Goal: Contribute content: Add original content to the website for others to see

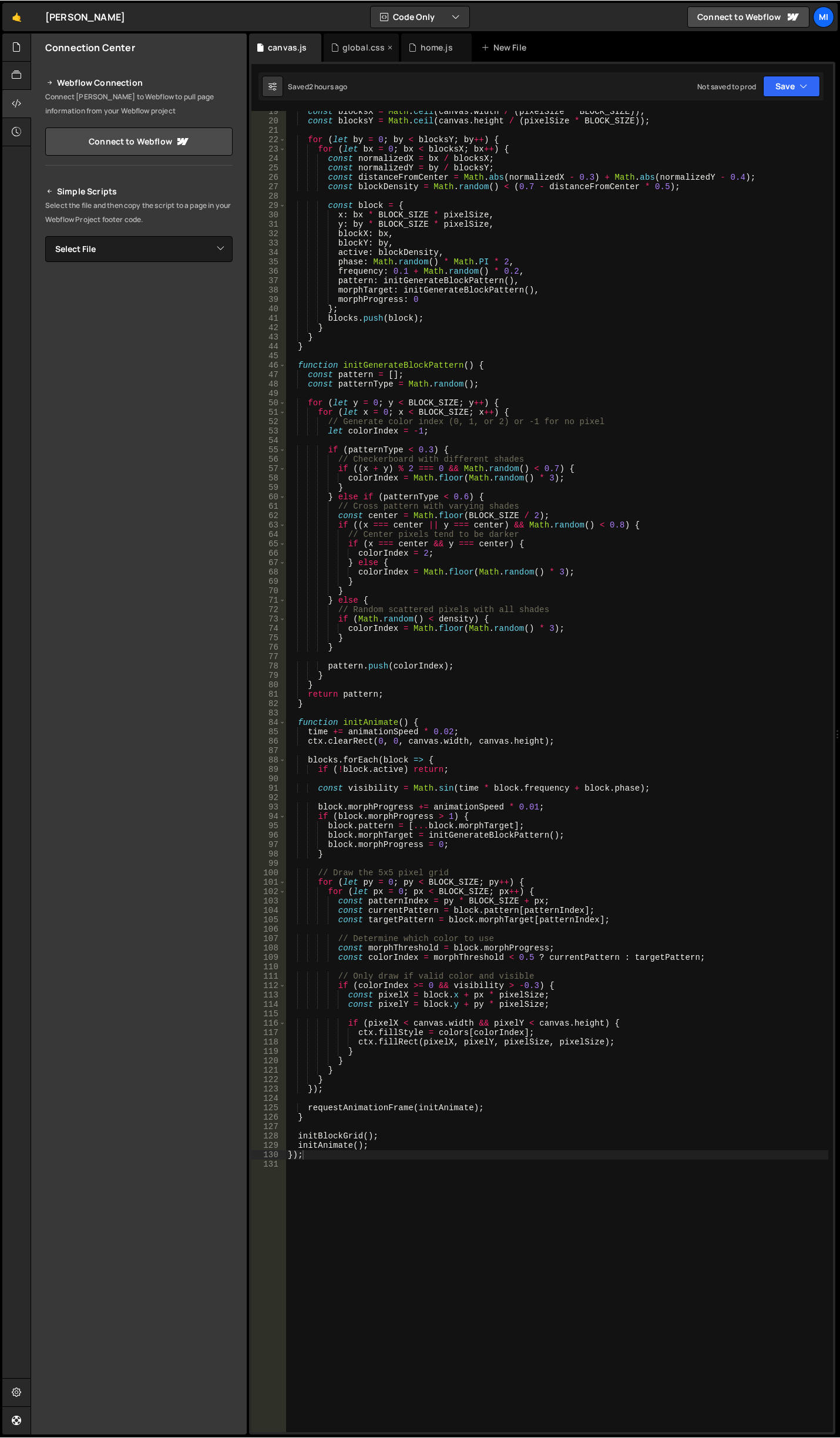
scroll to position [173, 0]
click at [12, 45] on icon at bounding box center [16, 46] width 10 height 13
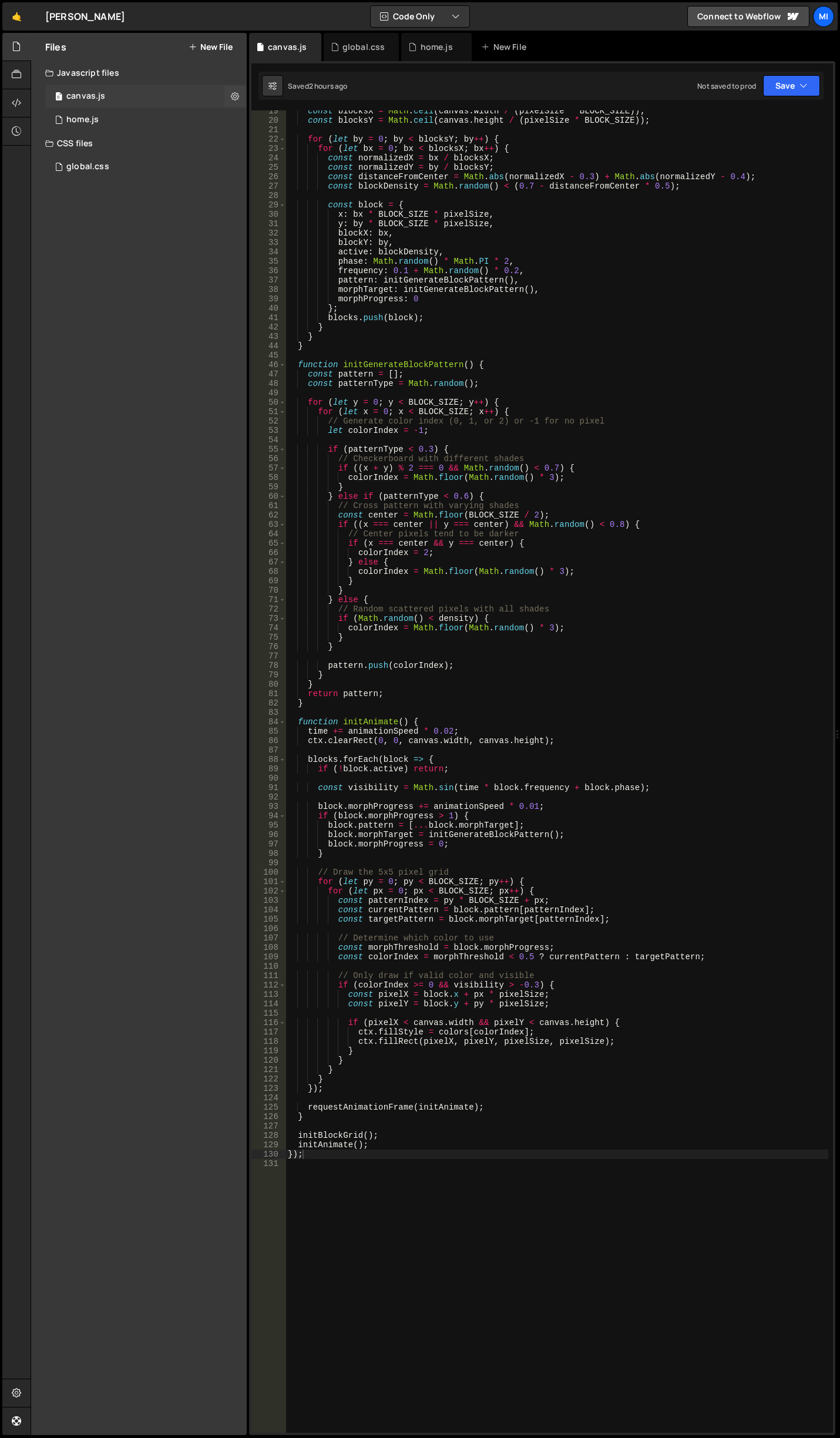
click at [98, 108] on div "0 canvas.js 0" at bounding box center [146, 96] width 201 height 23
click at [97, 117] on div "home.js" at bounding box center [83, 120] width 32 height 11
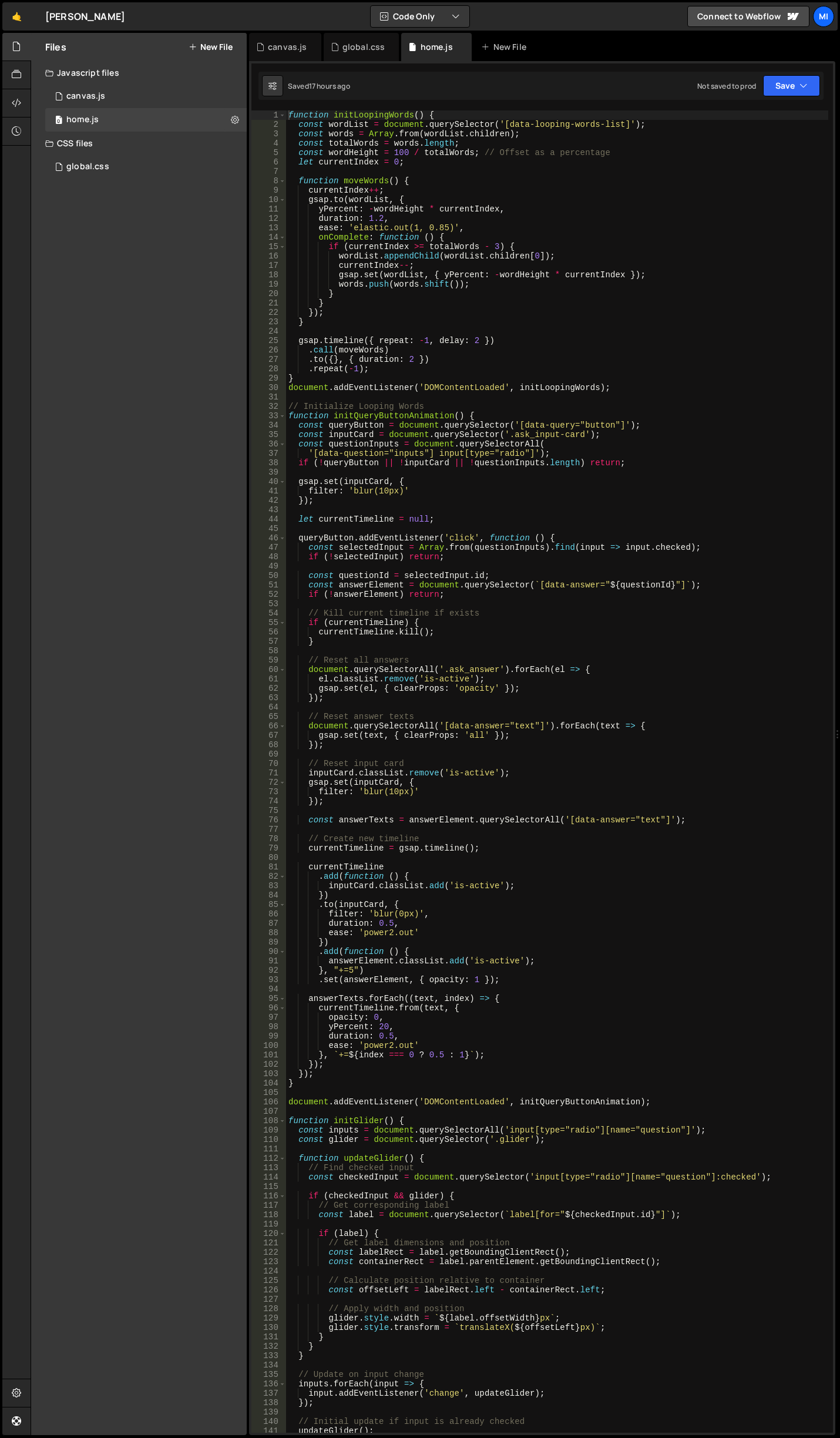
click at [458, 363] on div "function initLoopingWords ( ) { const wordList = document . querySelector ( '[d…" at bounding box center [557, 780] width 542 height 1340
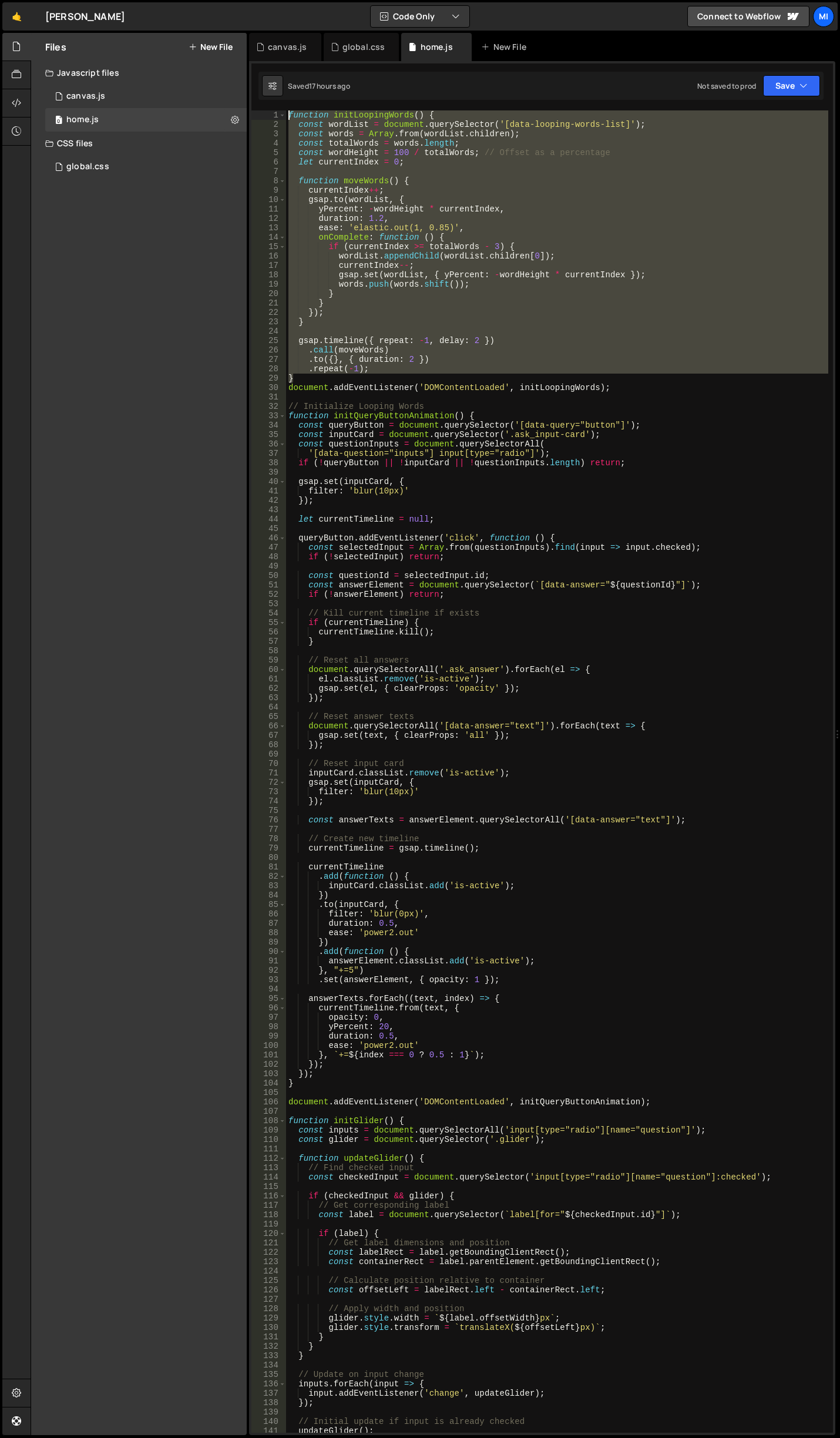
drag, startPoint x: 630, startPoint y: 380, endPoint x: 241, endPoint y: 79, distance: 491.9
click at [241, 79] on div "Files New File Javascript files 0 canvas.js 0 0 home.js 0 CSS files global.css 0" at bounding box center [435, 734] width 810 height 1402
type textarea "function initLoopingWords() { const wordList = document.querySelector('[data-lo…"
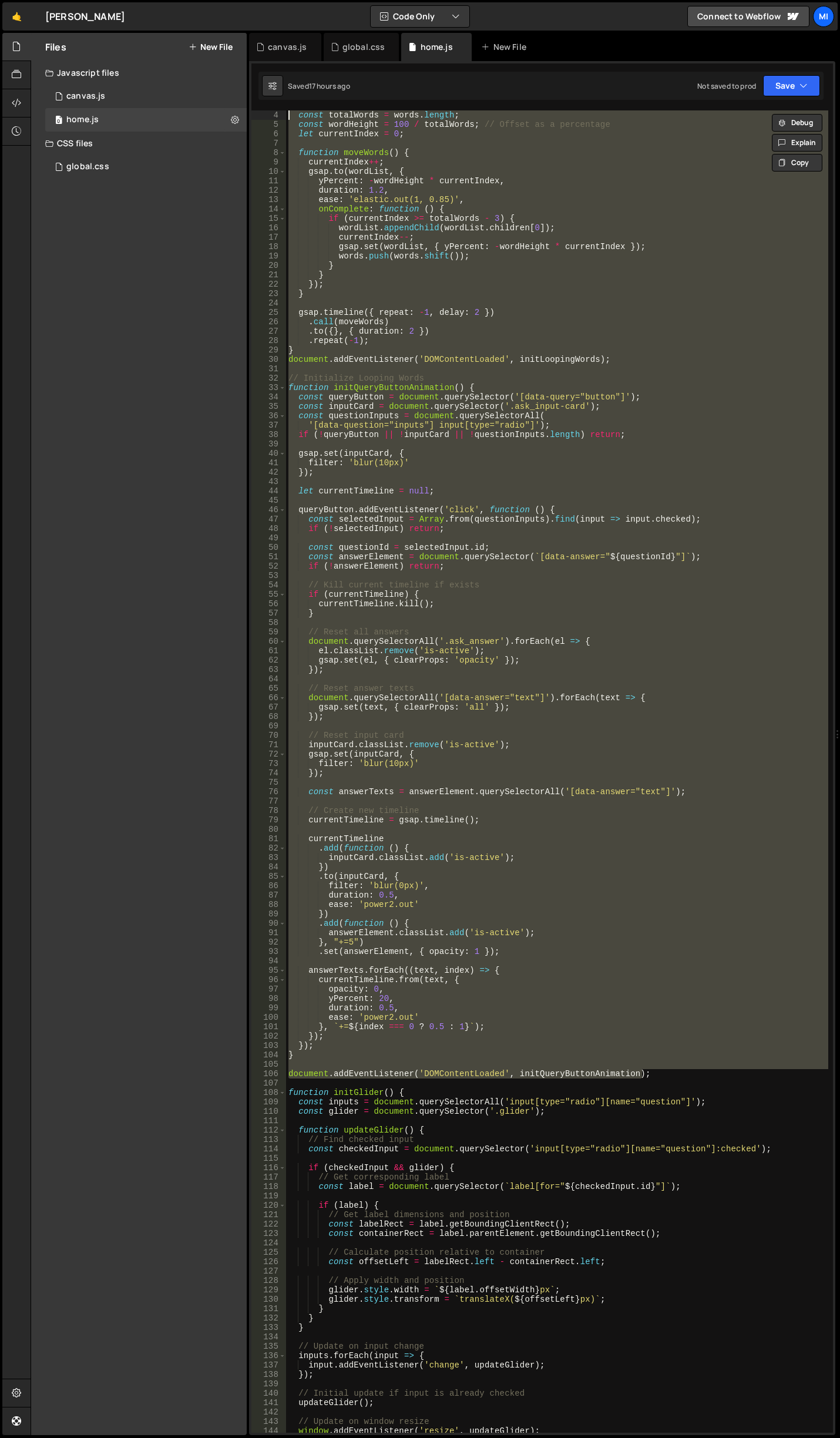
scroll to position [0, 0]
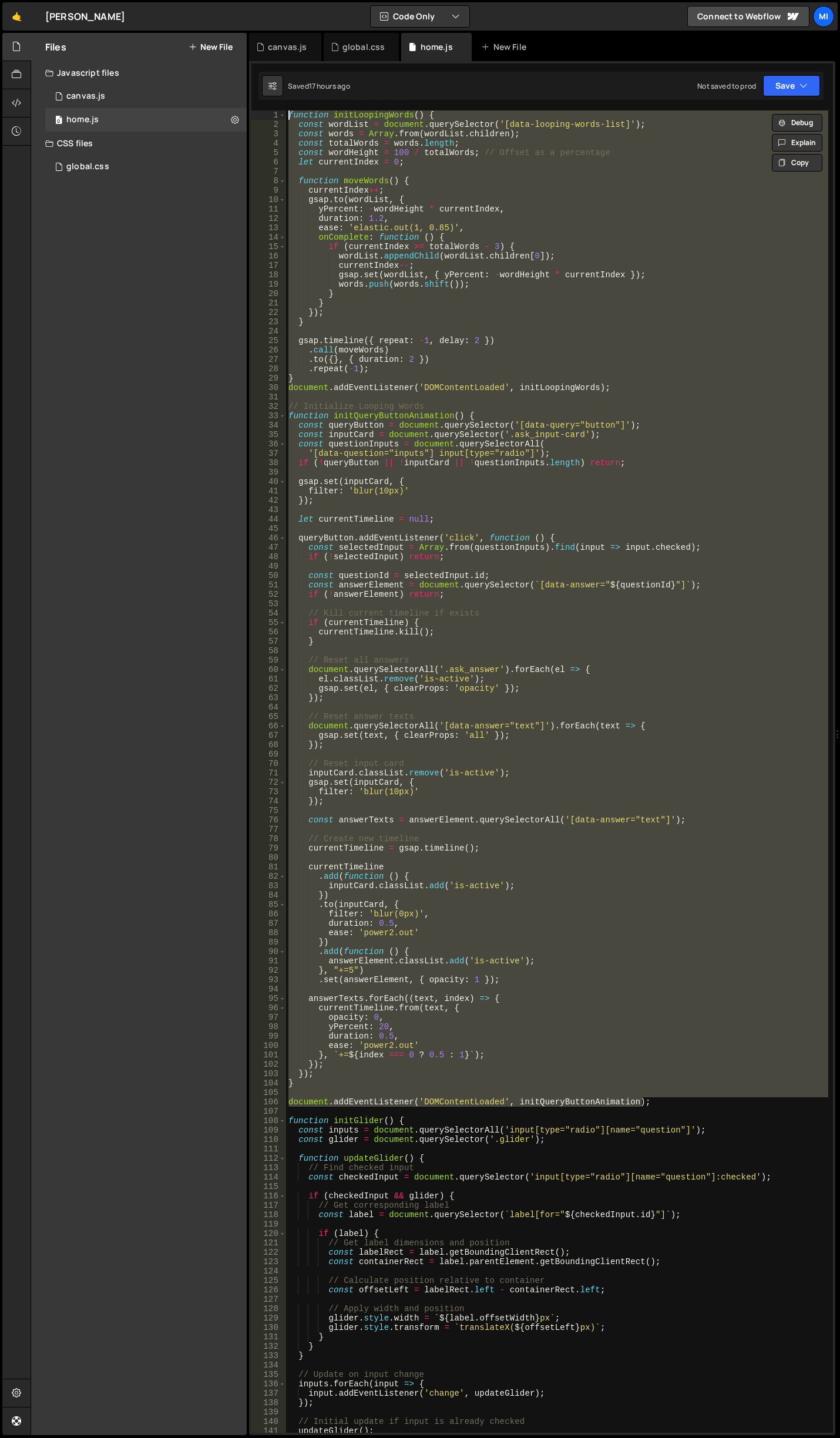
drag, startPoint x: 655, startPoint y: 1034, endPoint x: 163, endPoint y: 1, distance: 1144.2
click at [167, 60] on div "Files New File Javascript files 0 canvas.js 0 0 home.js 0 CSS files global.css 0" at bounding box center [435, 734] width 810 height 1402
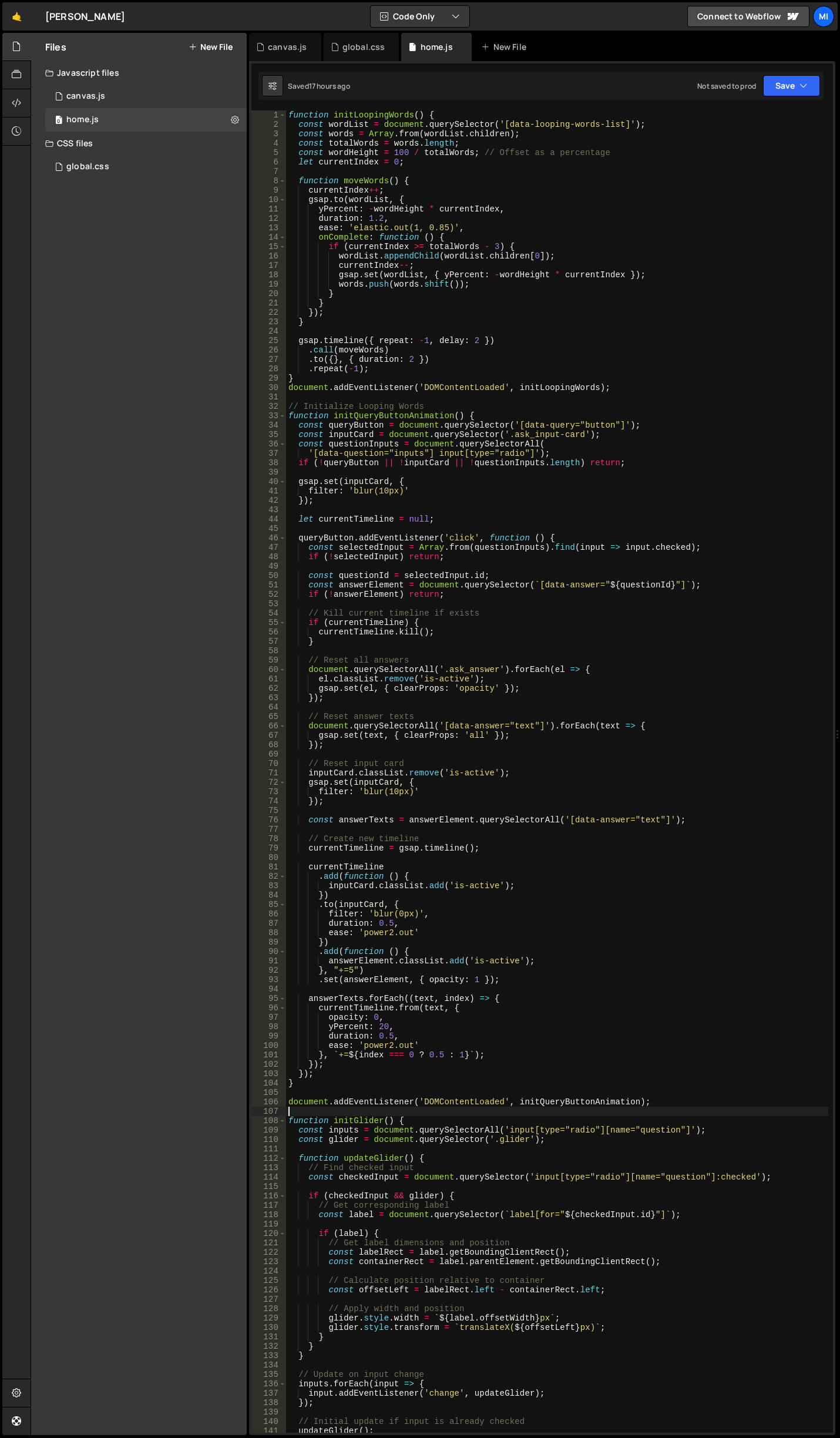
click at [615, 1114] on div "function initLoopingWords ( ) { const wordList = document . querySelector ( '[d…" at bounding box center [557, 780] width 542 height 1341
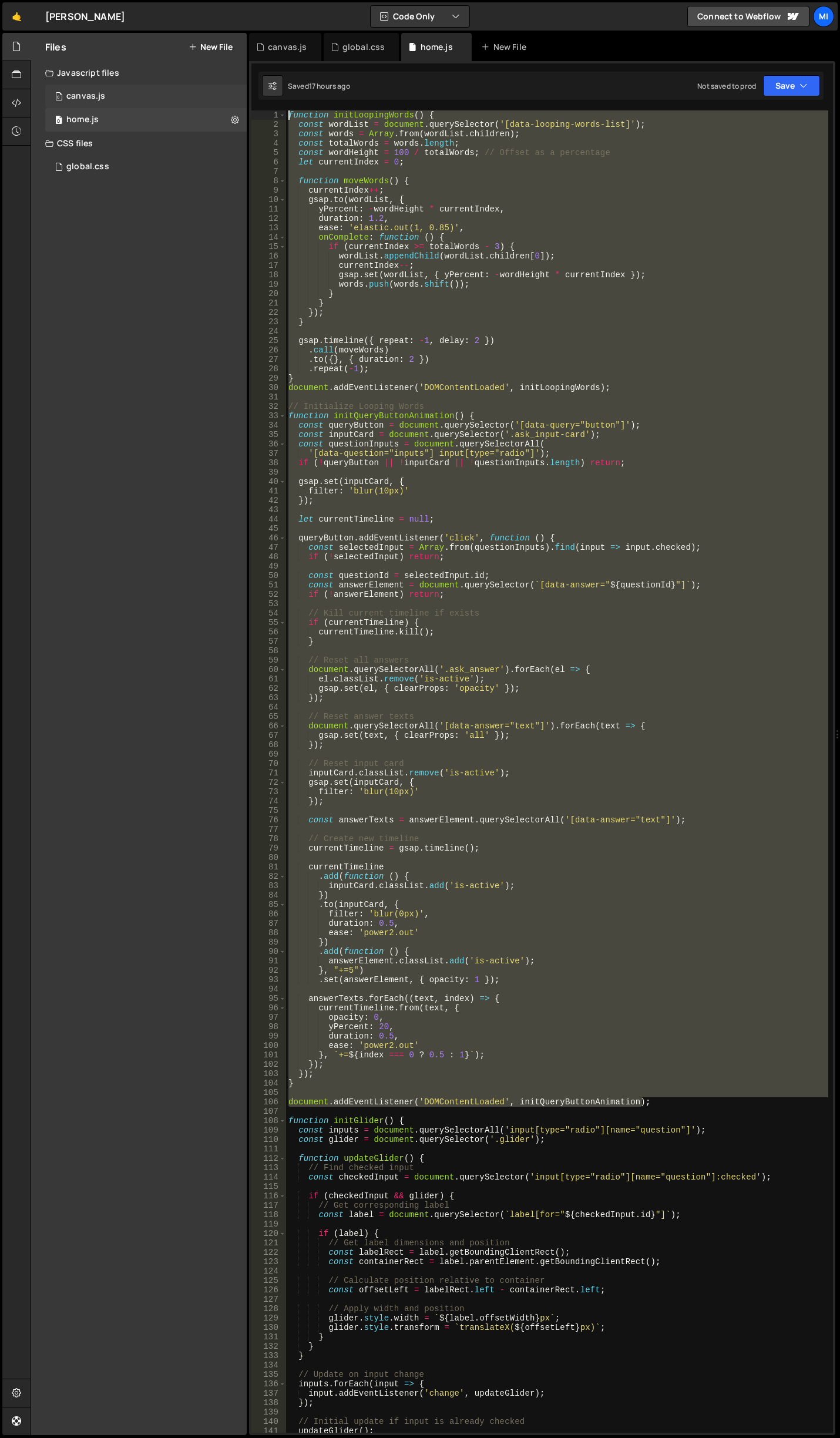
drag, startPoint x: 670, startPoint y: 1102, endPoint x: 132, endPoint y: 97, distance: 1139.9
click at [132, 97] on div "Files New File Javascript files 0 canvas.js 0 0 home.js 0 CSS files global.css 0" at bounding box center [435, 734] width 810 height 1402
paste textarea "document.addEventListener('DOMContentLoaded', initQueryButtonWithLoopingWords"
type textarea "document.addEventListener('DOMContentLoaded', initQueryButtonWithLoopingWords);"
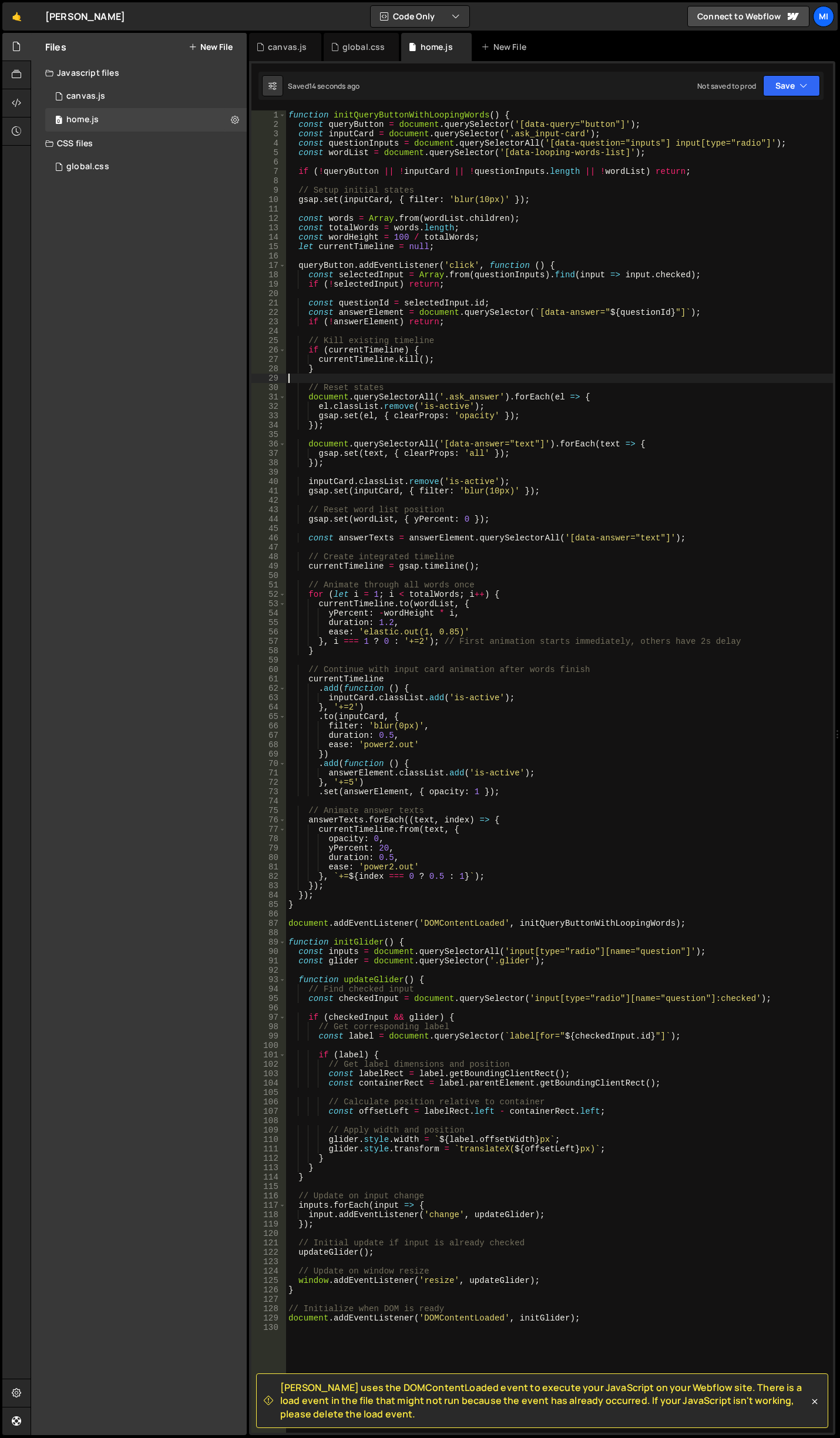
click at [620, 374] on div "function initQueryButtonWithLoopingWords ( ) { const queryButton = document . q…" at bounding box center [559, 780] width 547 height 1341
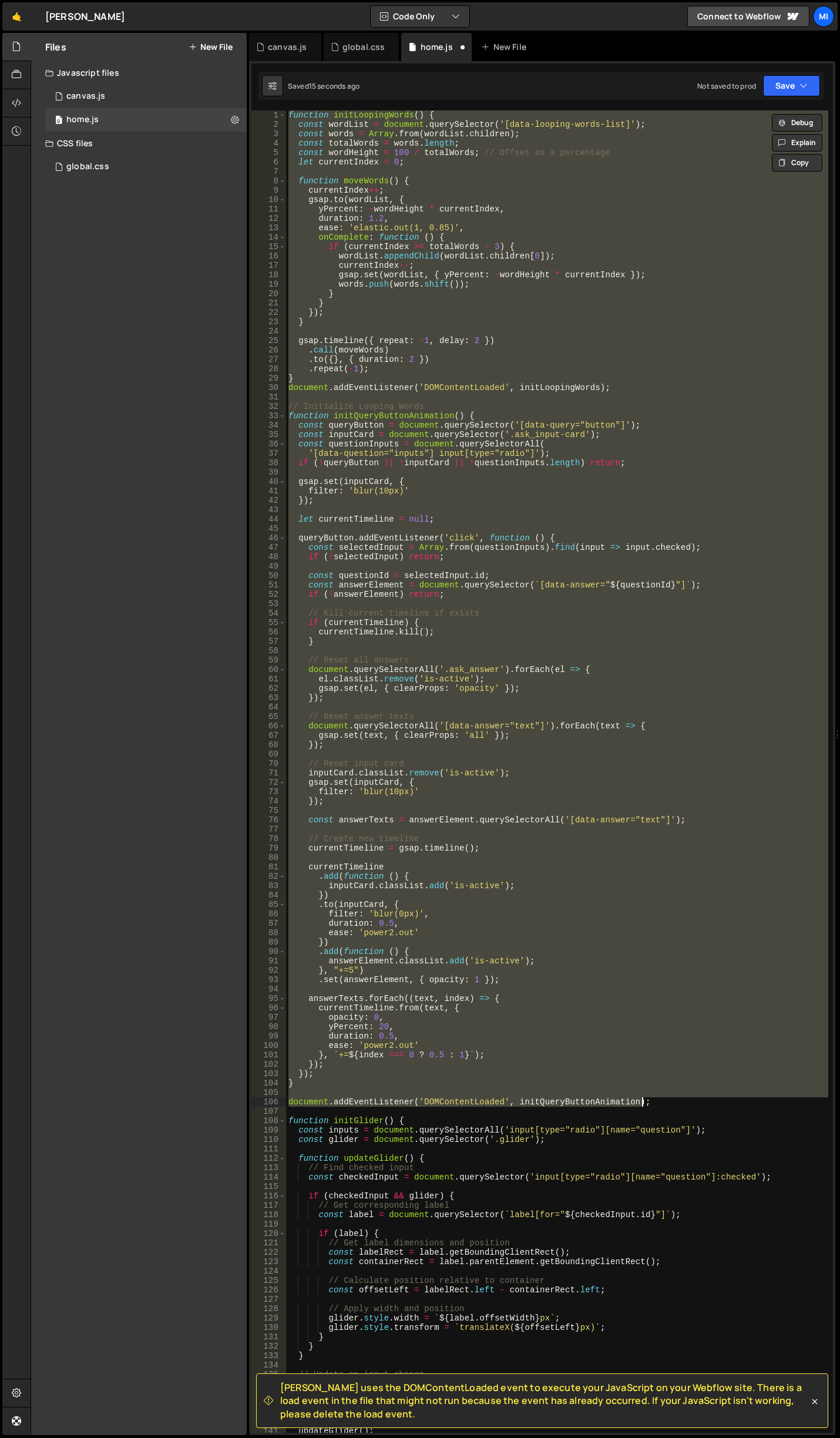
type textarea "document.addEventListener('DOMContentLoaded', initQueryButtonAnimation);"
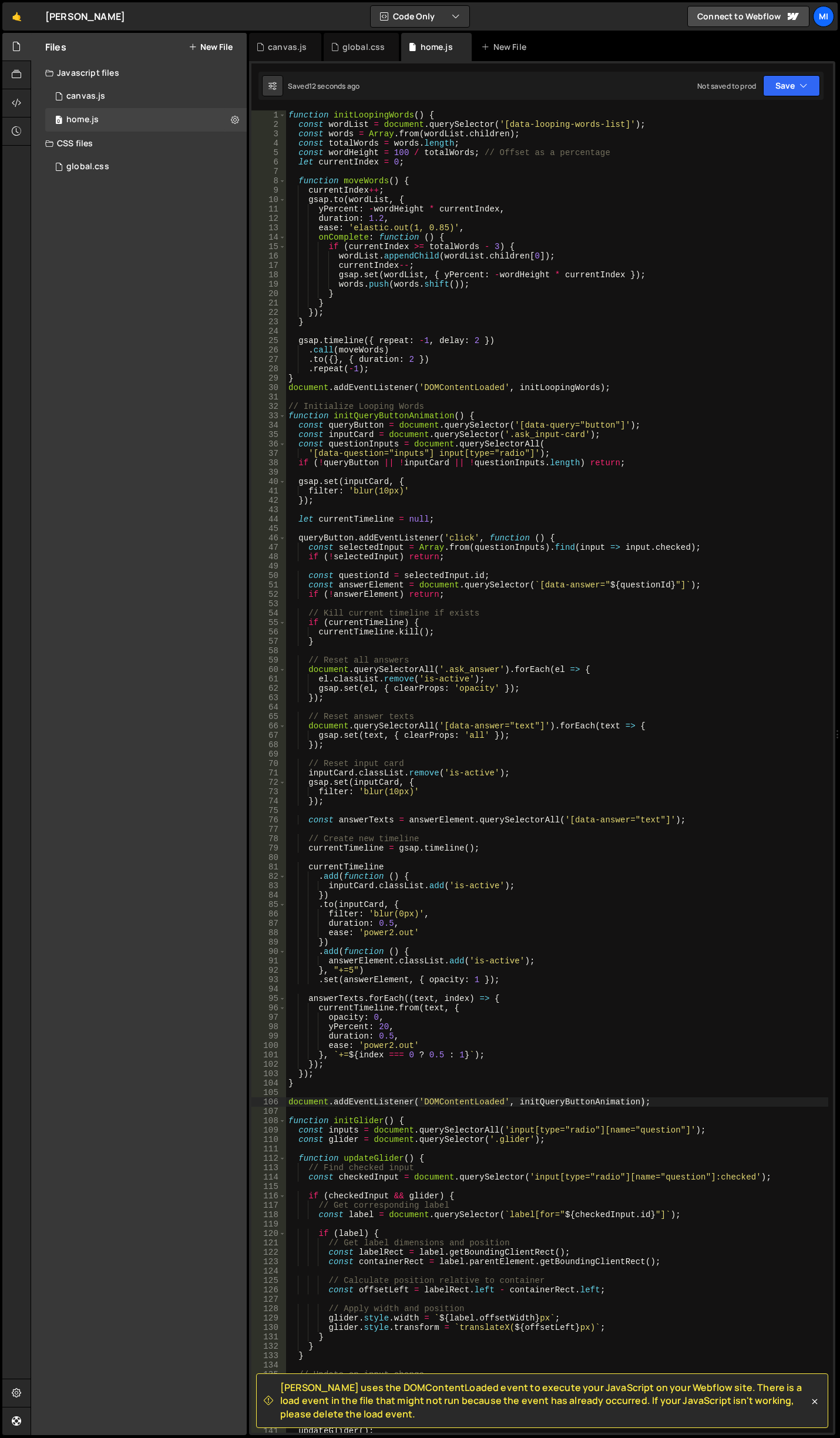
click at [685, 1109] on div "function initLoopingWords ( ) { const wordList = document . querySelector ( '[d…" at bounding box center [557, 780] width 542 height 1341
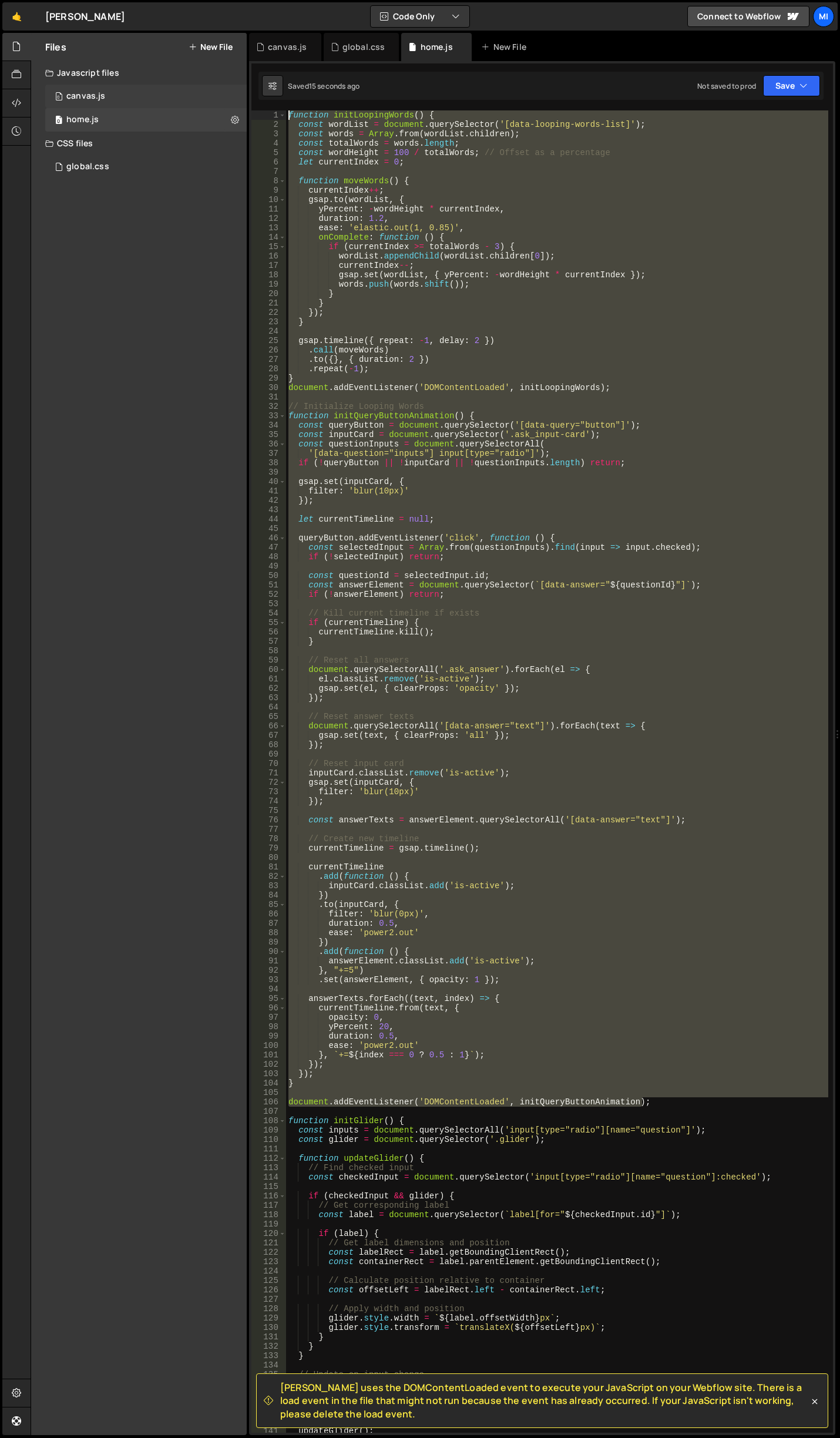
drag, startPoint x: 665, startPoint y: 1101, endPoint x: 194, endPoint y: 87, distance: 1118.1
click at [194, 87] on div "Files New File Javascript files 0 canvas.js 0 0 home.js 0 CSS files global.css 0" at bounding box center [435, 734] width 810 height 1402
paste textarea "document.addEventListener('DOMContentLoaded', initQueryButtonWithLoopingWords"
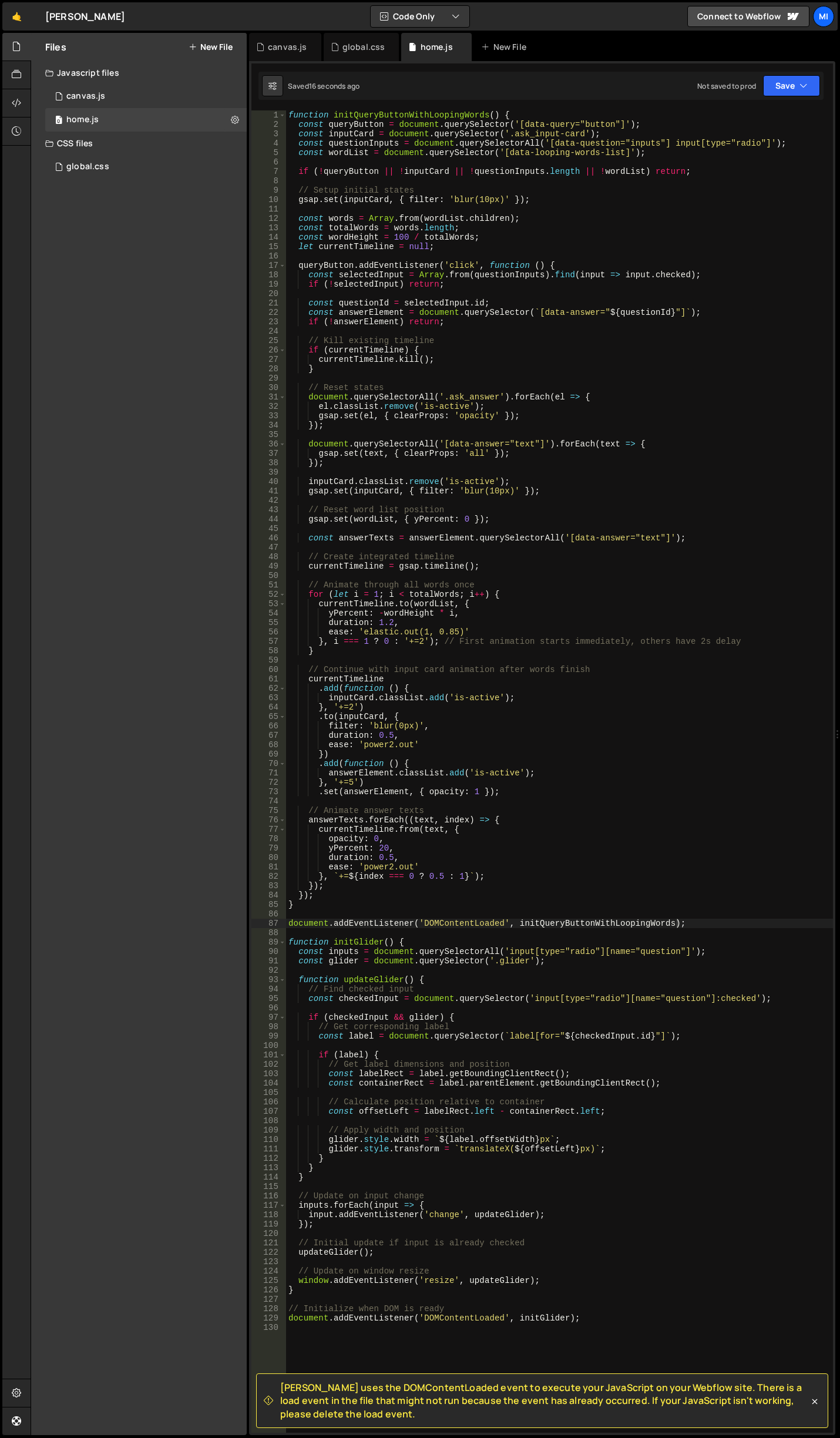
click at [396, 425] on div "function initQueryButtonWithLoopingWords ( ) { const queryButton = document . q…" at bounding box center [559, 780] width 547 height 1341
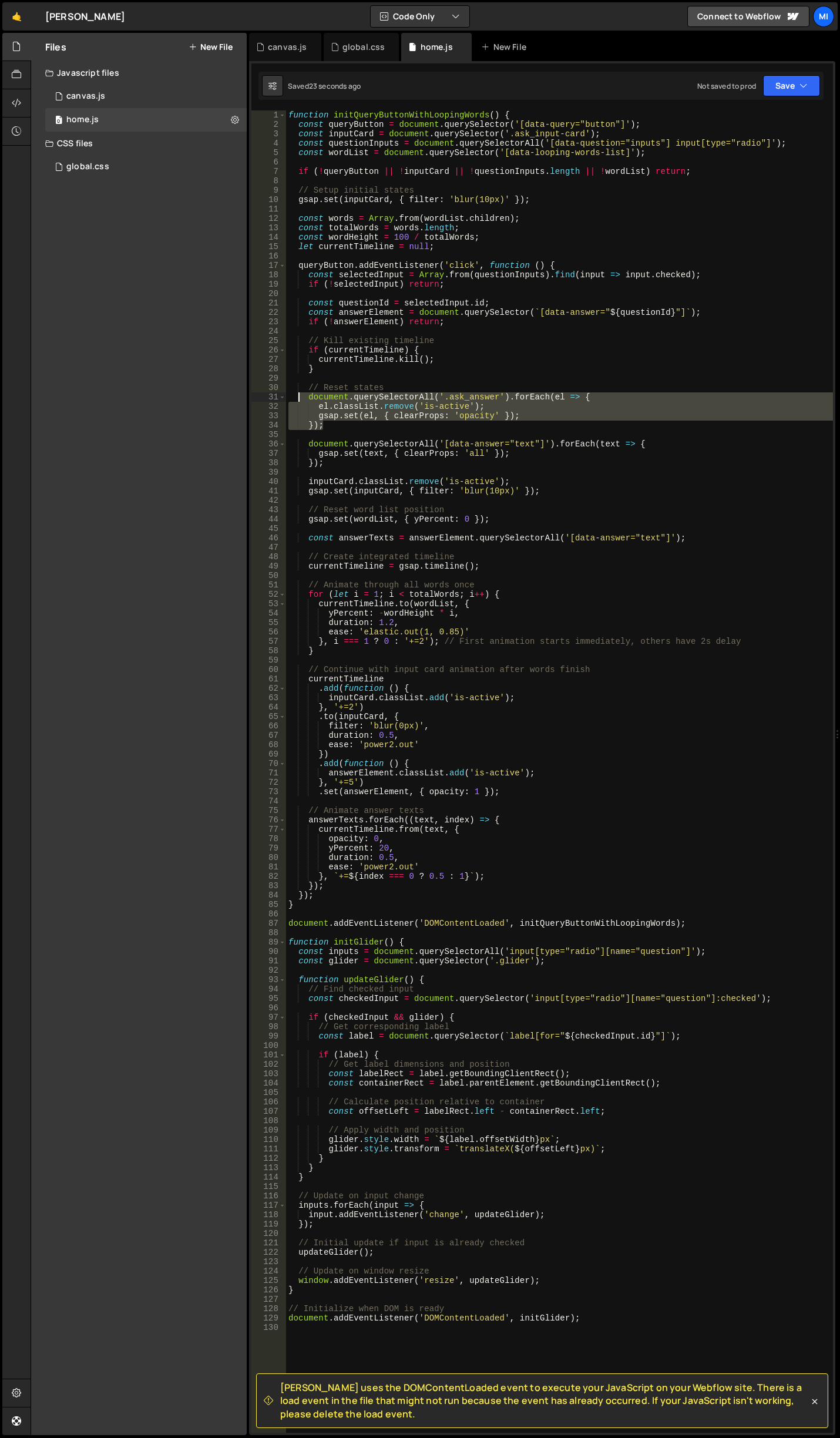
drag, startPoint x: 332, startPoint y: 425, endPoint x: 297, endPoint y: 394, distance: 46.8
click at [297, 394] on div "function initQueryButtonWithLoopingWords ( ) { const queryButton = document . q…" at bounding box center [559, 780] width 547 height 1341
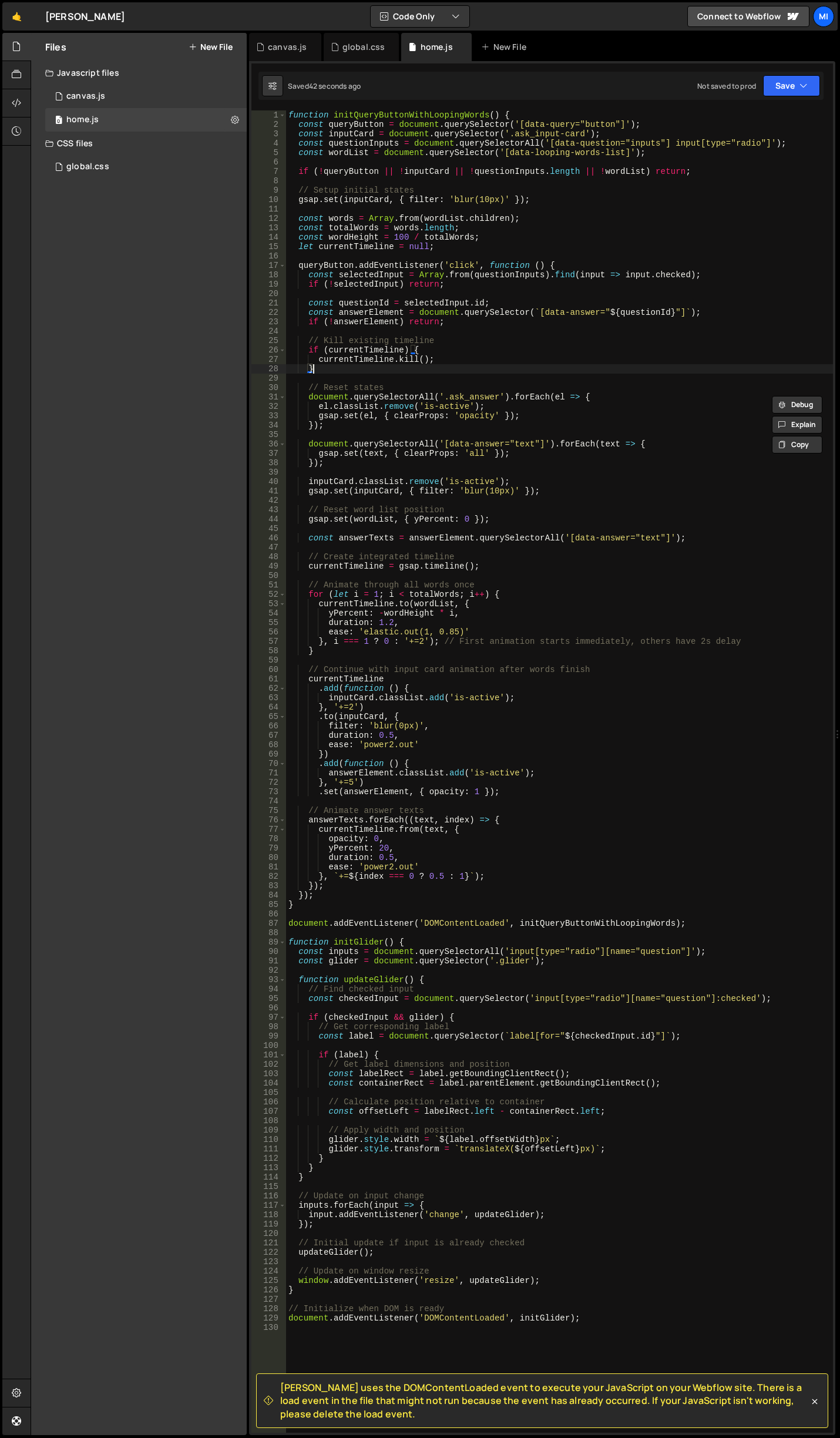
click at [456, 373] on div "function initQueryButtonWithLoopingWords ( ) { const queryButton = document . q…" at bounding box center [559, 780] width 547 height 1341
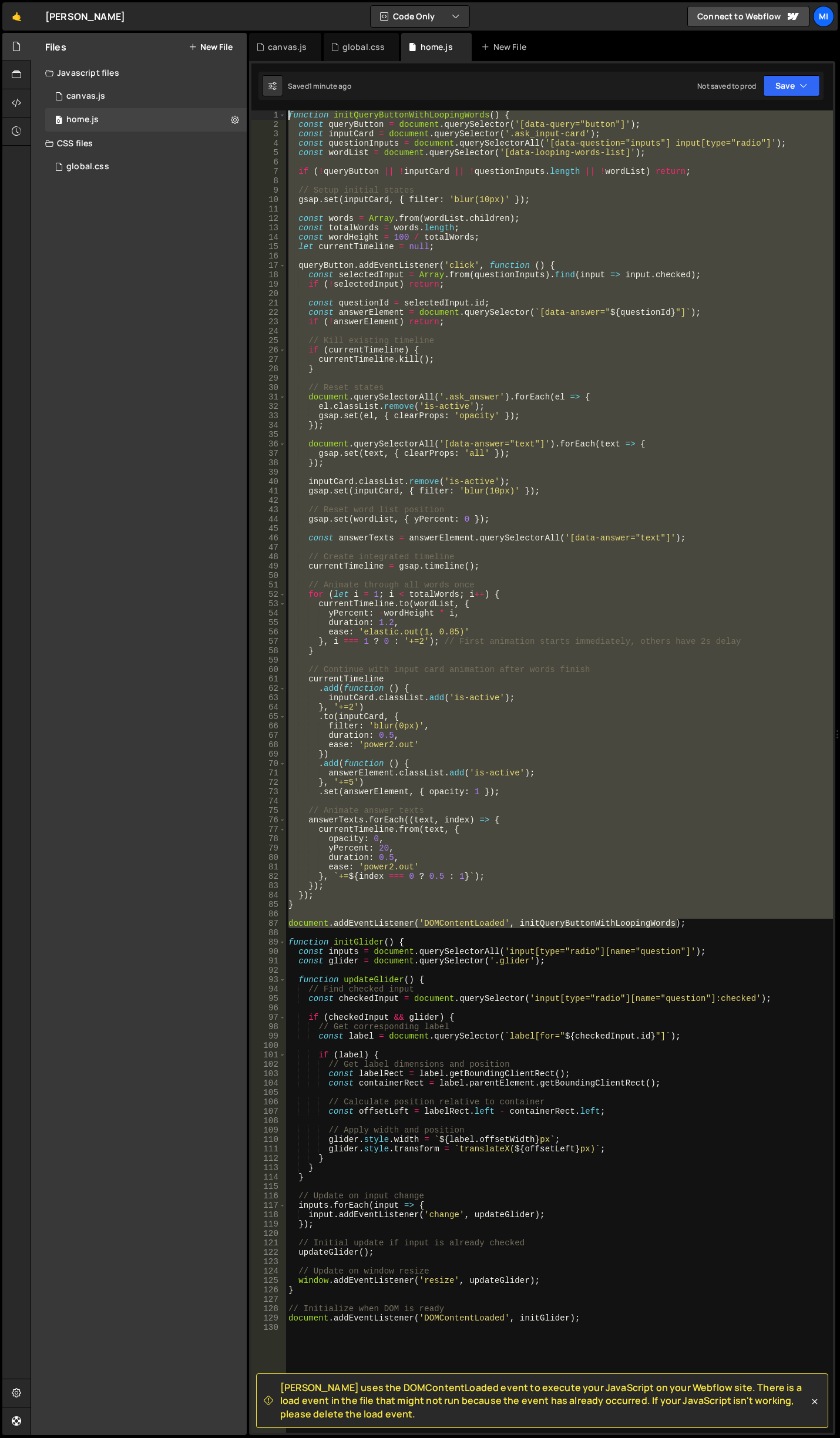
drag, startPoint x: 687, startPoint y: 922, endPoint x: 182, endPoint y: 46, distance: 1011.1
click at [182, 46] on div "Files New File Javascript files 0 canvas.js 0 0 home.js 0 CSS files global.css 0" at bounding box center [435, 734] width 810 height 1402
paste textarea "document.addEventListener('DOMContentLoaded', initQueryButtonWithLoopingWords"
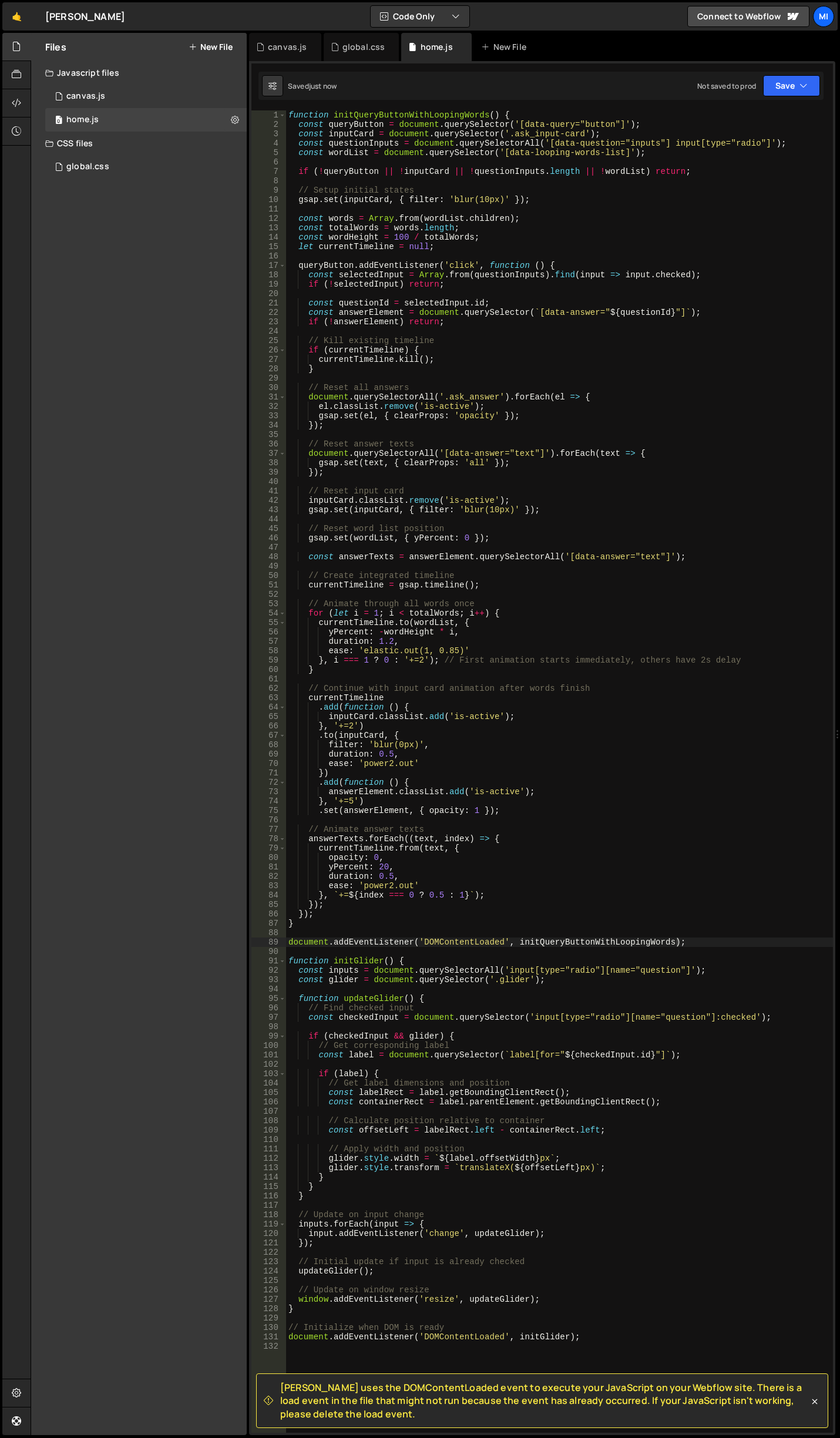
click at [406, 396] on div "function initQueryButtonWithLoopingWords ( ) { const queryButton = document . q…" at bounding box center [559, 780] width 547 height 1341
click at [573, 445] on div "function initQueryButtonWithLoopingWords ( ) { const queryButton = document . q…" at bounding box center [559, 780] width 547 height 1341
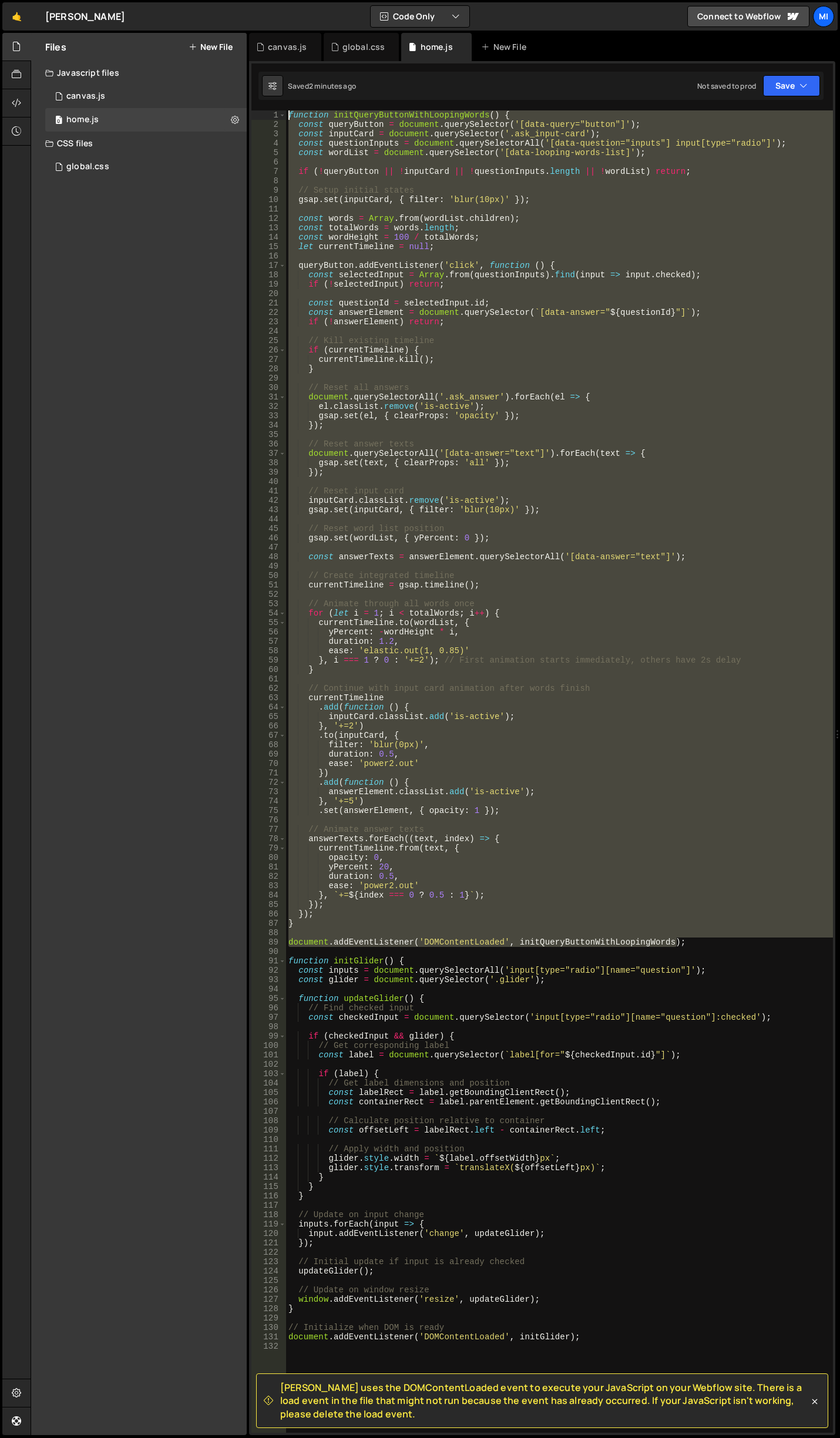
drag, startPoint x: 681, startPoint y: 943, endPoint x: 196, endPoint y: 51, distance: 1015.3
click at [196, 51] on div "Files New File Javascript files 0 canvas.js 0 0 home.js 0 CSS files global.css 0" at bounding box center [435, 734] width 810 height 1402
paste textarea "document.addEventListener('DOMContentLoaded', initQueryButtonWithLoopingWords"
drag, startPoint x: 684, startPoint y: 944, endPoint x: 41, endPoint y: 116, distance: 1048.3
click at [41, 116] on div "Files New File Javascript files 0 canvas.js 0 0 home.js 0 CSS files global.css 0" at bounding box center [435, 734] width 810 height 1402
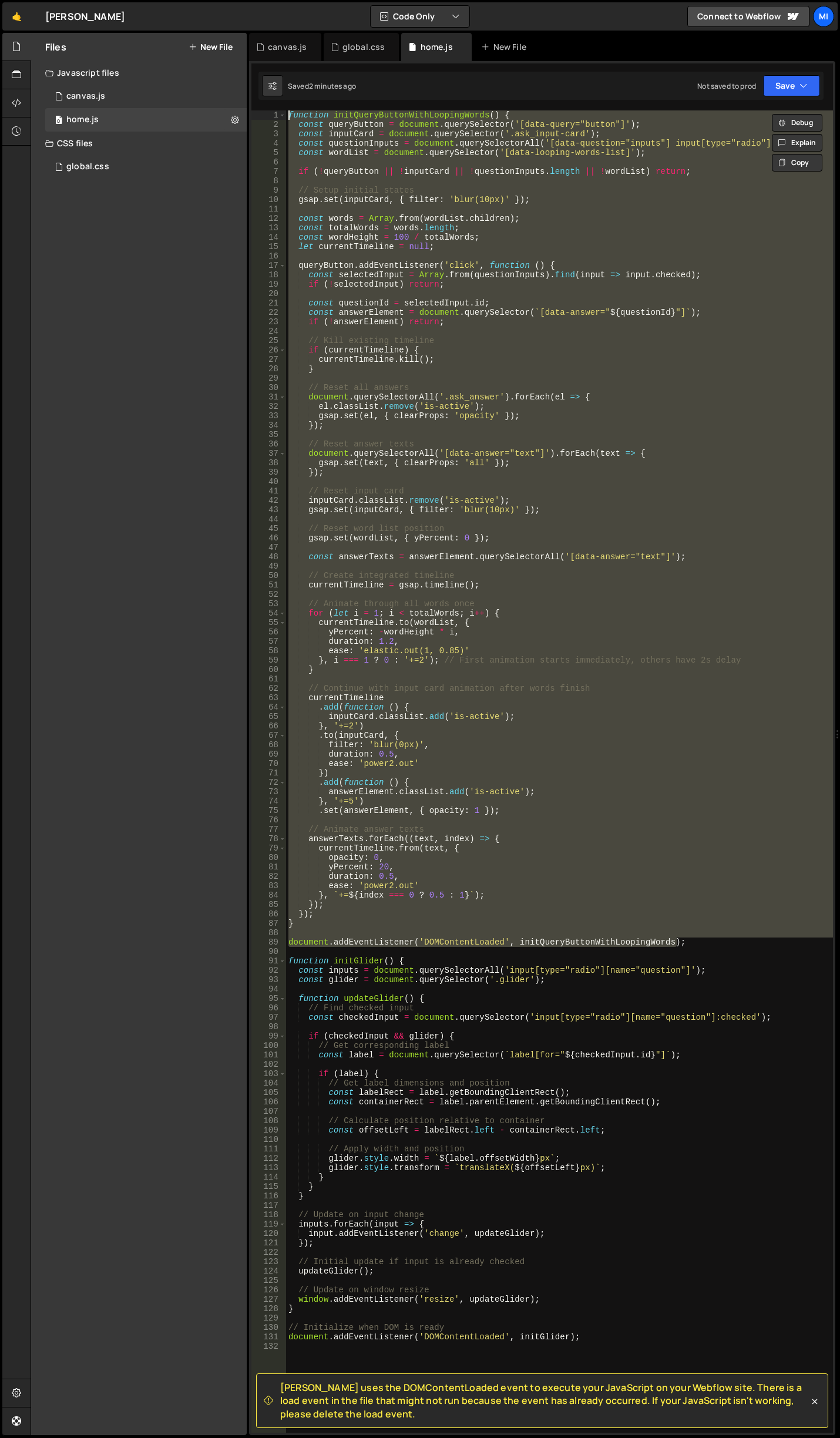
paste textarea "document.addEventListener('DOMContentLoaded', initQueryButtonWithLoopingWords"
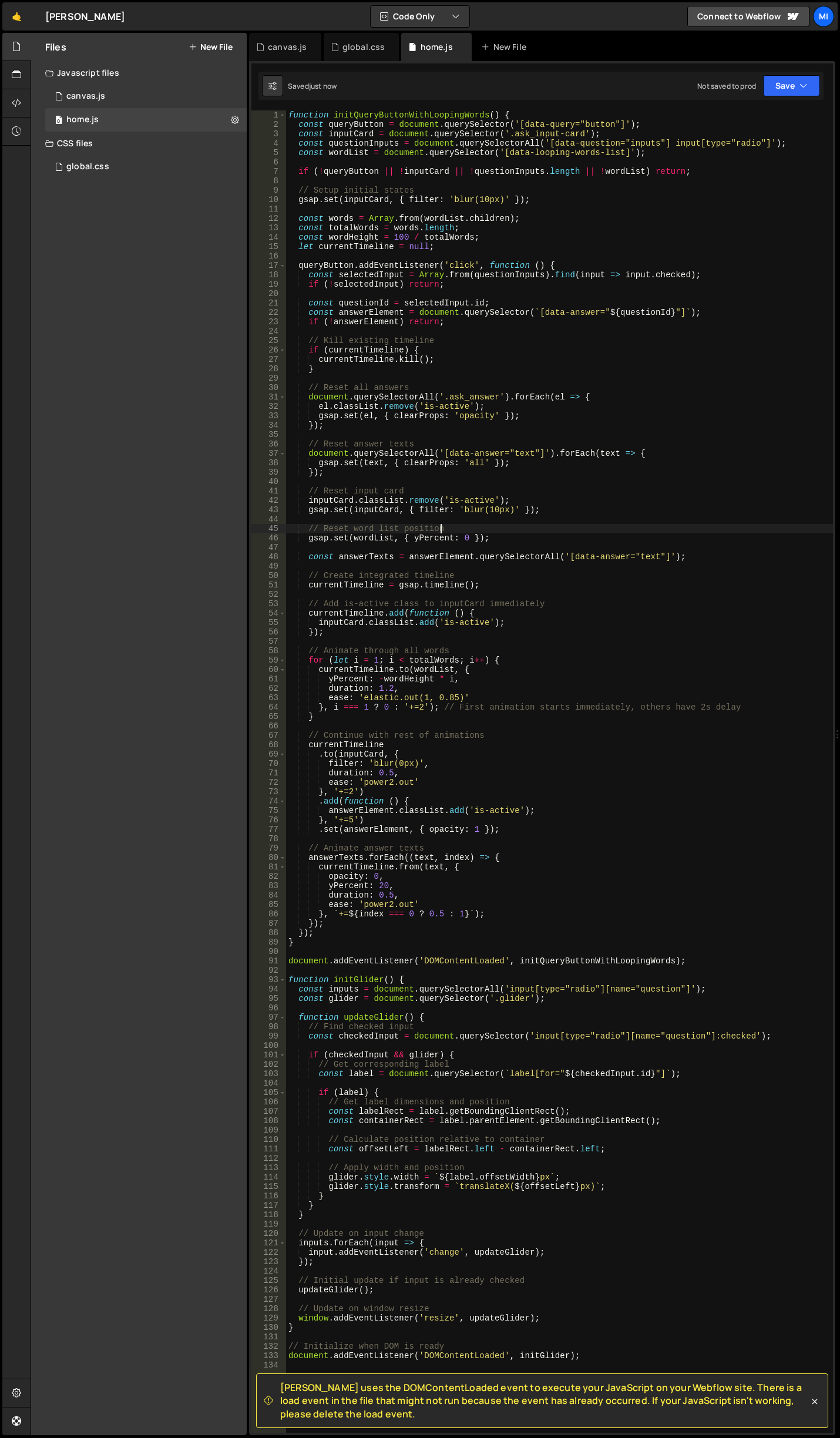
click at [572, 527] on div "function initQueryButtonWithLoopingWords ( ) { const queryButton = document . q…" at bounding box center [559, 780] width 547 height 1341
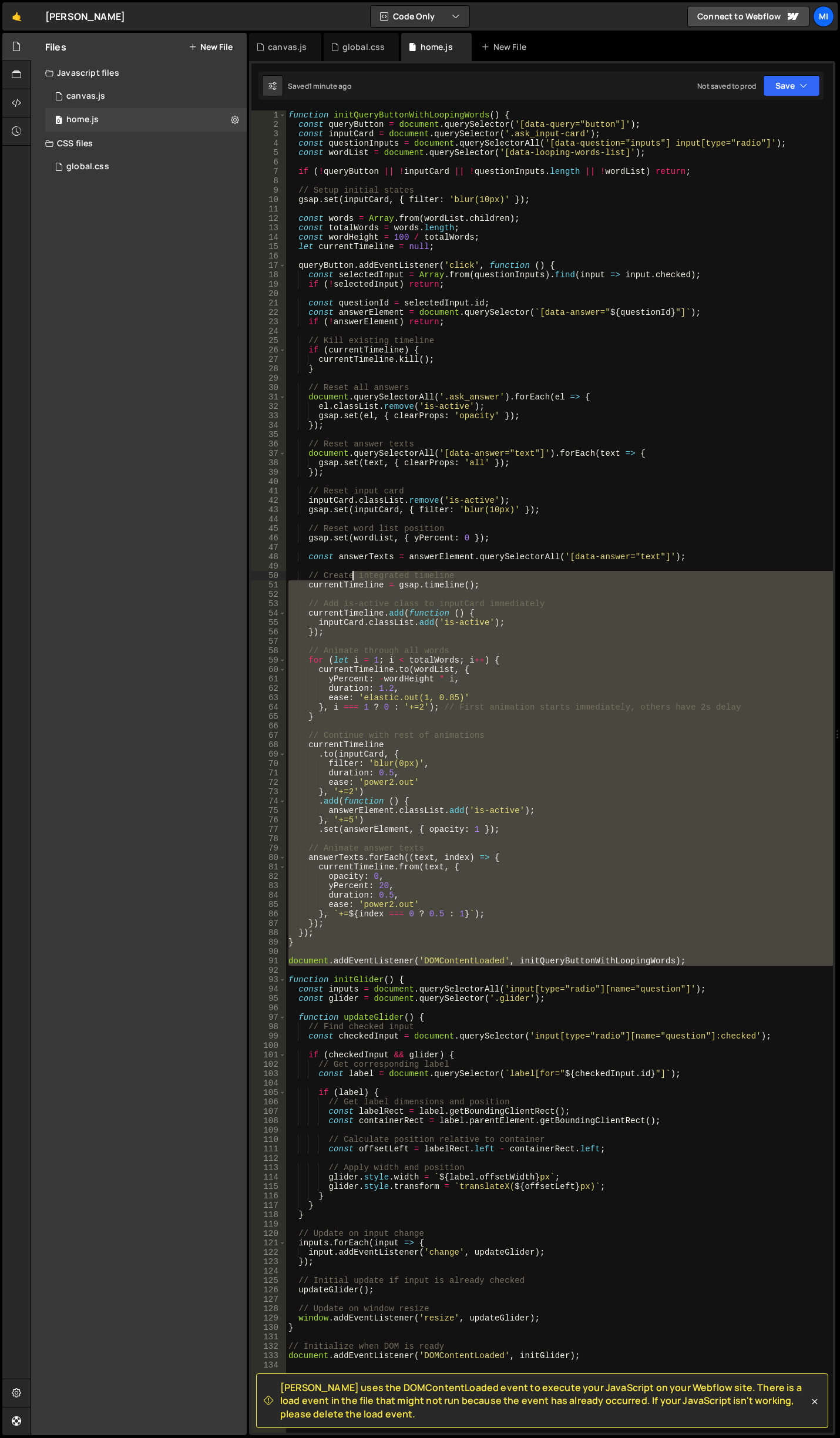
drag, startPoint x: 709, startPoint y: 966, endPoint x: 355, endPoint y: 573, distance: 528.9
click at [355, 573] on div "function initQueryButtonWithLoopingWords ( ) { const queryButton = document . q…" at bounding box center [559, 780] width 547 height 1341
click at [694, 919] on div "function initQueryButtonWithLoopingWords ( ) { const queryButton = document . q…" at bounding box center [559, 772] width 547 height 1322
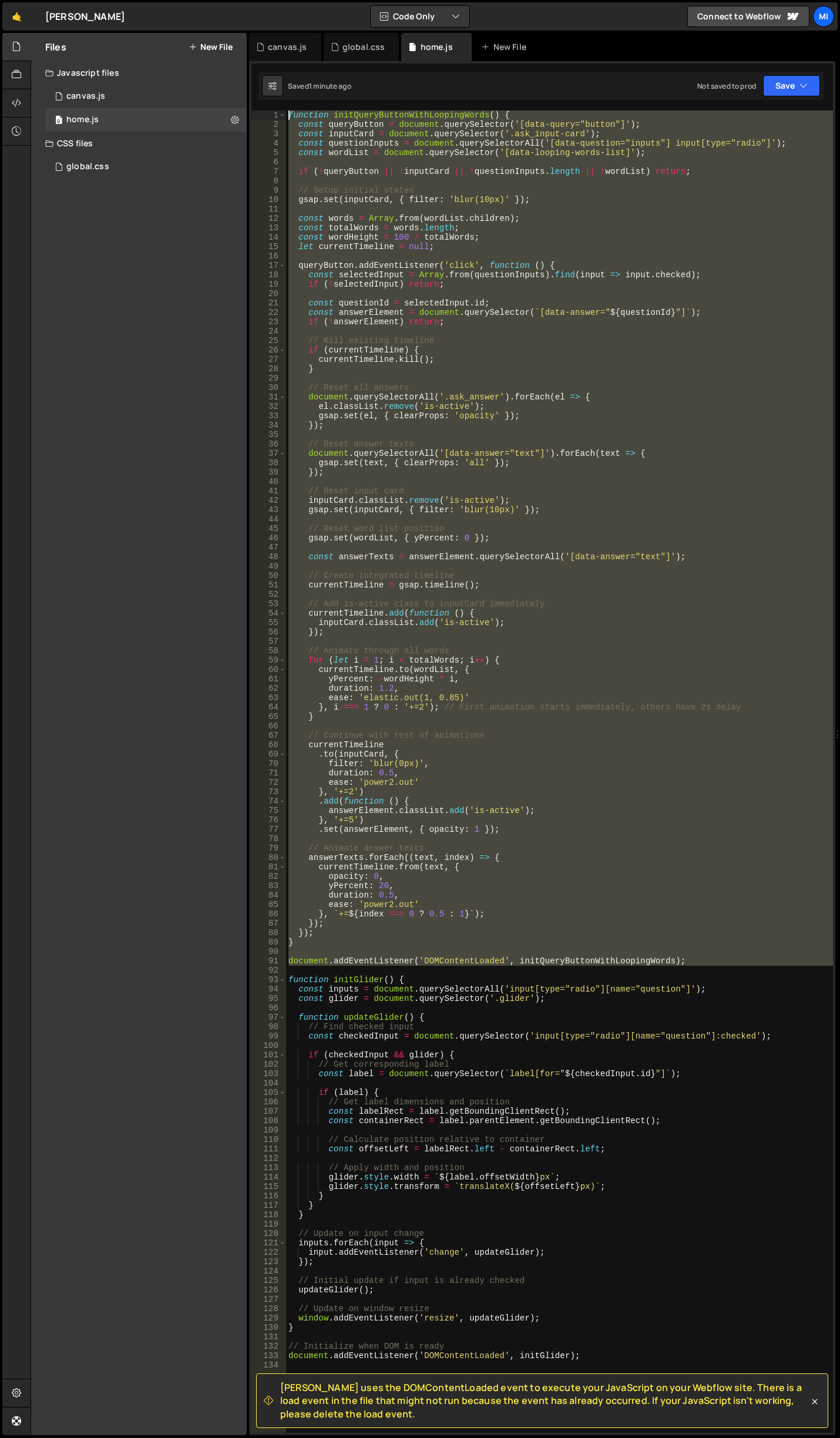
drag, startPoint x: 680, startPoint y: 968, endPoint x: 185, endPoint y: 83, distance: 1014.0
click at [185, 83] on div "Files New File Javascript files 0 canvas.js 0 0 home.js 0 CSS files global.css 0" at bounding box center [435, 734] width 810 height 1402
paste textarea "document.addEventListener('DOMContentLoaded', initQueryButtonWithLoopingWords"
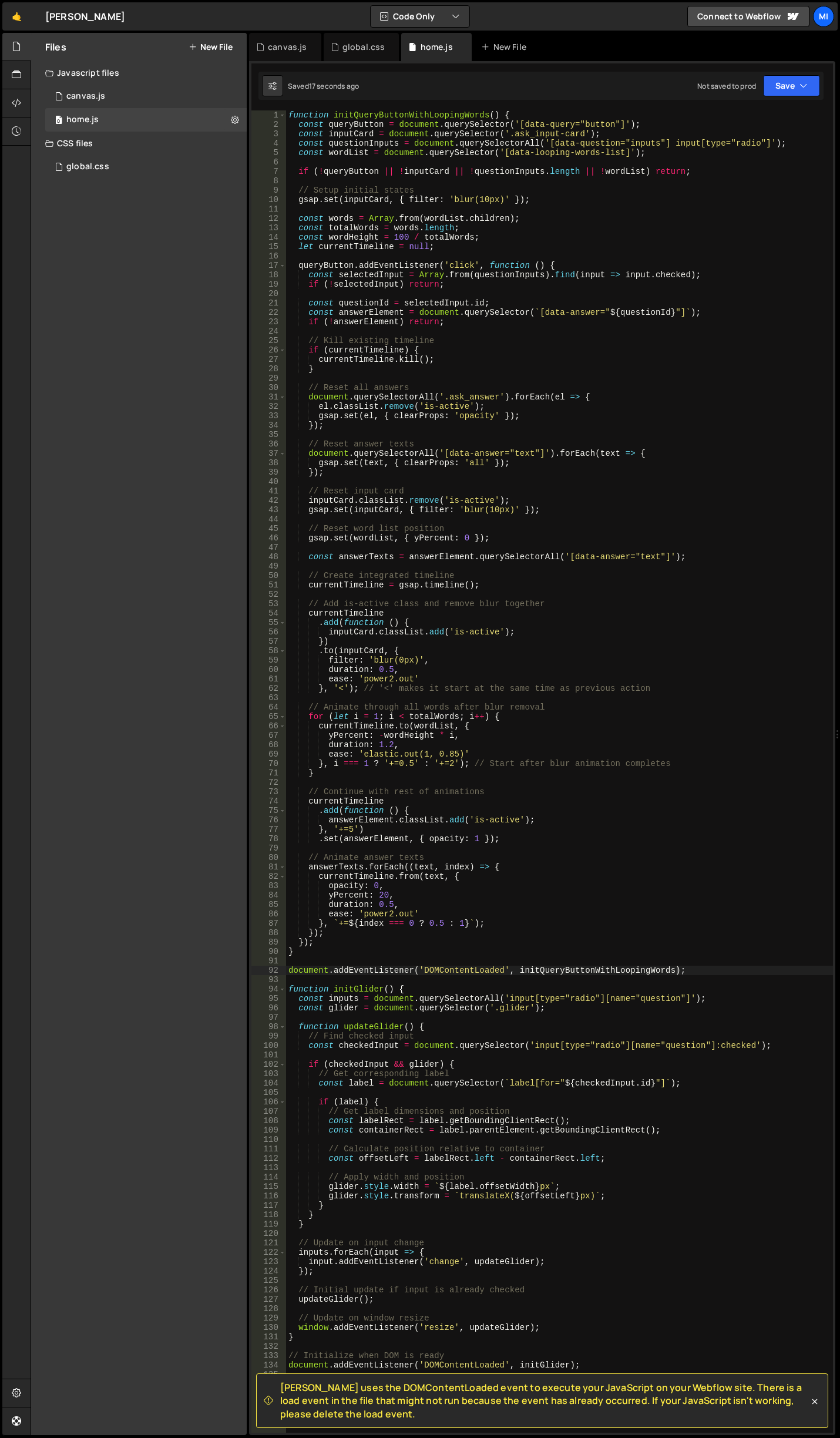
click at [541, 862] on div "function initQueryButtonWithLoopingWords ( ) { const queryButton = document . q…" at bounding box center [559, 780] width 547 height 1341
click at [352, 829] on div "function initQueryButtonWithLoopingWords ( ) { const queryButton = document . q…" at bounding box center [559, 780] width 547 height 1341
click at [505, 919] on div "function initQueryButtonWithLoopingWords ( ) { const queryButton = document . q…" at bounding box center [559, 780] width 547 height 1341
click at [497, 744] on div "function initQueryButtonWithLoopingWords ( ) { const queryButton = document . q…" at bounding box center [559, 780] width 547 height 1341
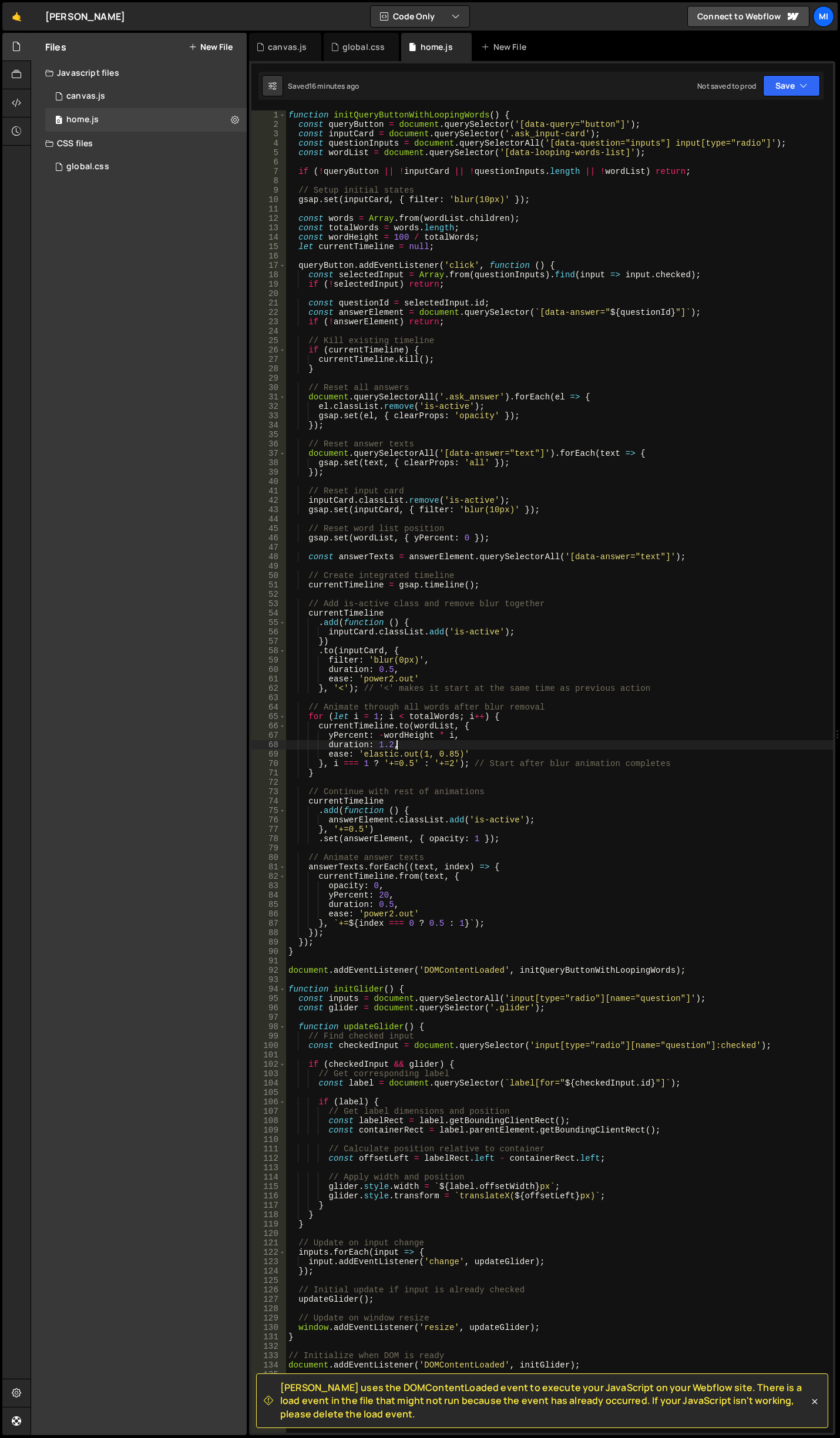
click at [484, 535] on div "function initQueryButtonWithLoopingWords ( ) { const queryButton = document . q…" at bounding box center [559, 780] width 547 height 1341
click at [518, 528] on div "function initQueryButtonWithLoopingWords ( ) { const queryButton = document . q…" at bounding box center [559, 780] width 547 height 1341
type textarea "// Reset word list position"
click at [508, 517] on div "function initQueryButtonWithLoopingWords ( ) { const queryButton = document . q…" at bounding box center [559, 780] width 547 height 1341
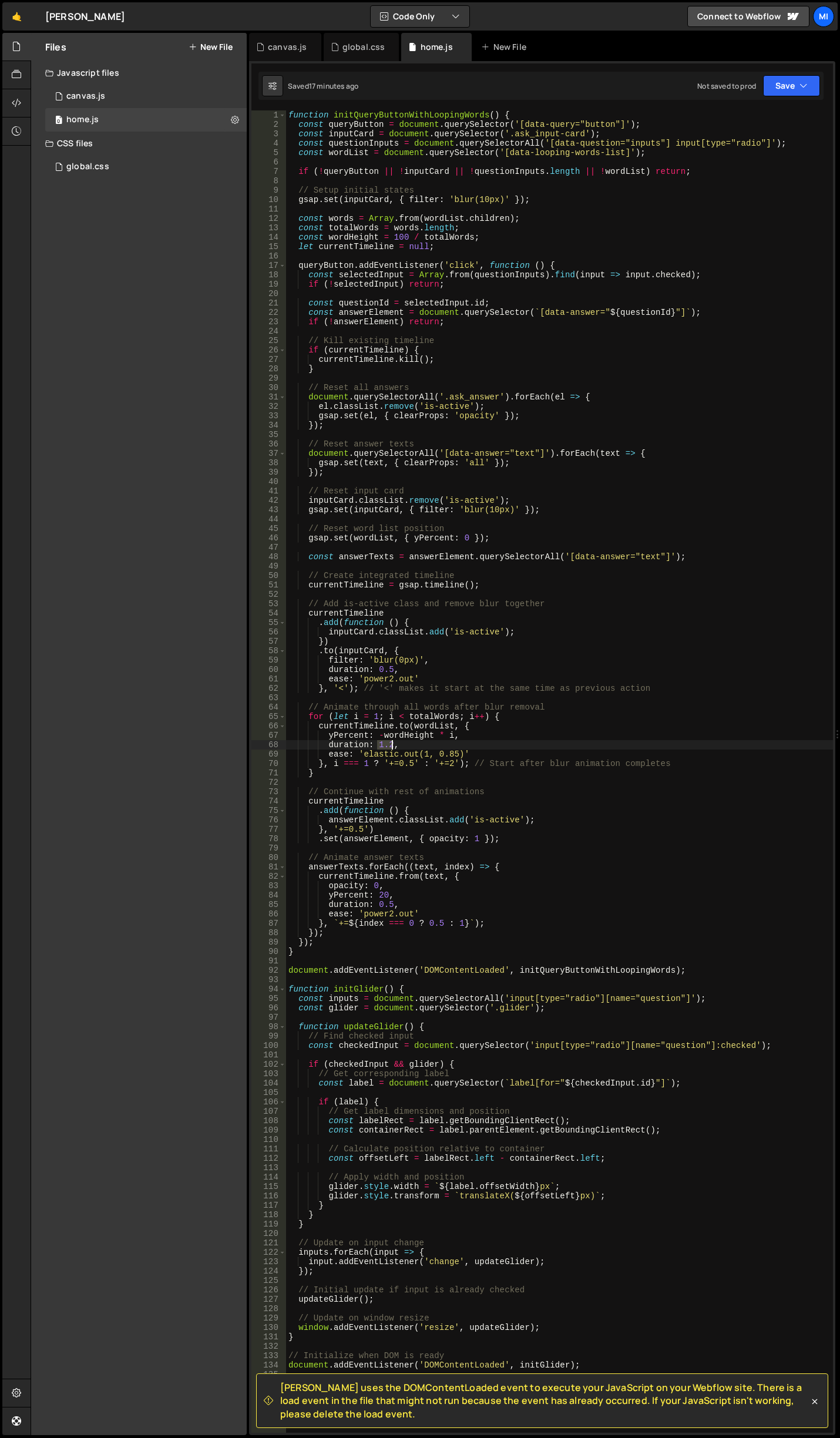
drag, startPoint x: 378, startPoint y: 742, endPoint x: 389, endPoint y: 742, distance: 11.0
click at [389, 742] on div "function initQueryButtonWithLoopingWords ( ) { const queryButton = document . q…" at bounding box center [559, 780] width 547 height 1341
click at [445, 766] on div "function initQueryButtonWithLoopingWords ( ) { const queryButton = document . q…" at bounding box center [559, 780] width 547 height 1341
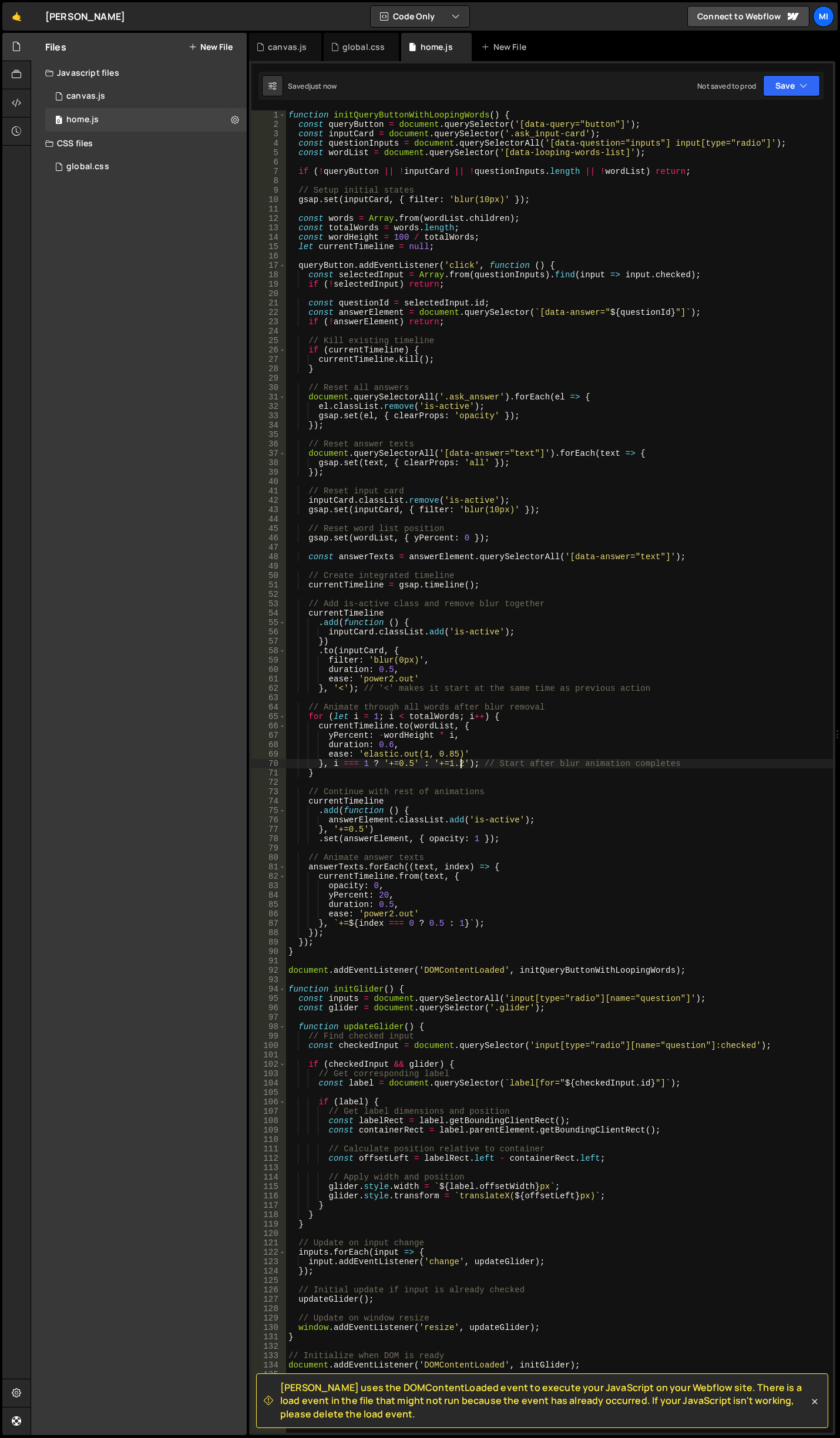
type textarea "}, i === 1 ? '+=0.5' : '+=1.2'); // Start after blur animation completes"
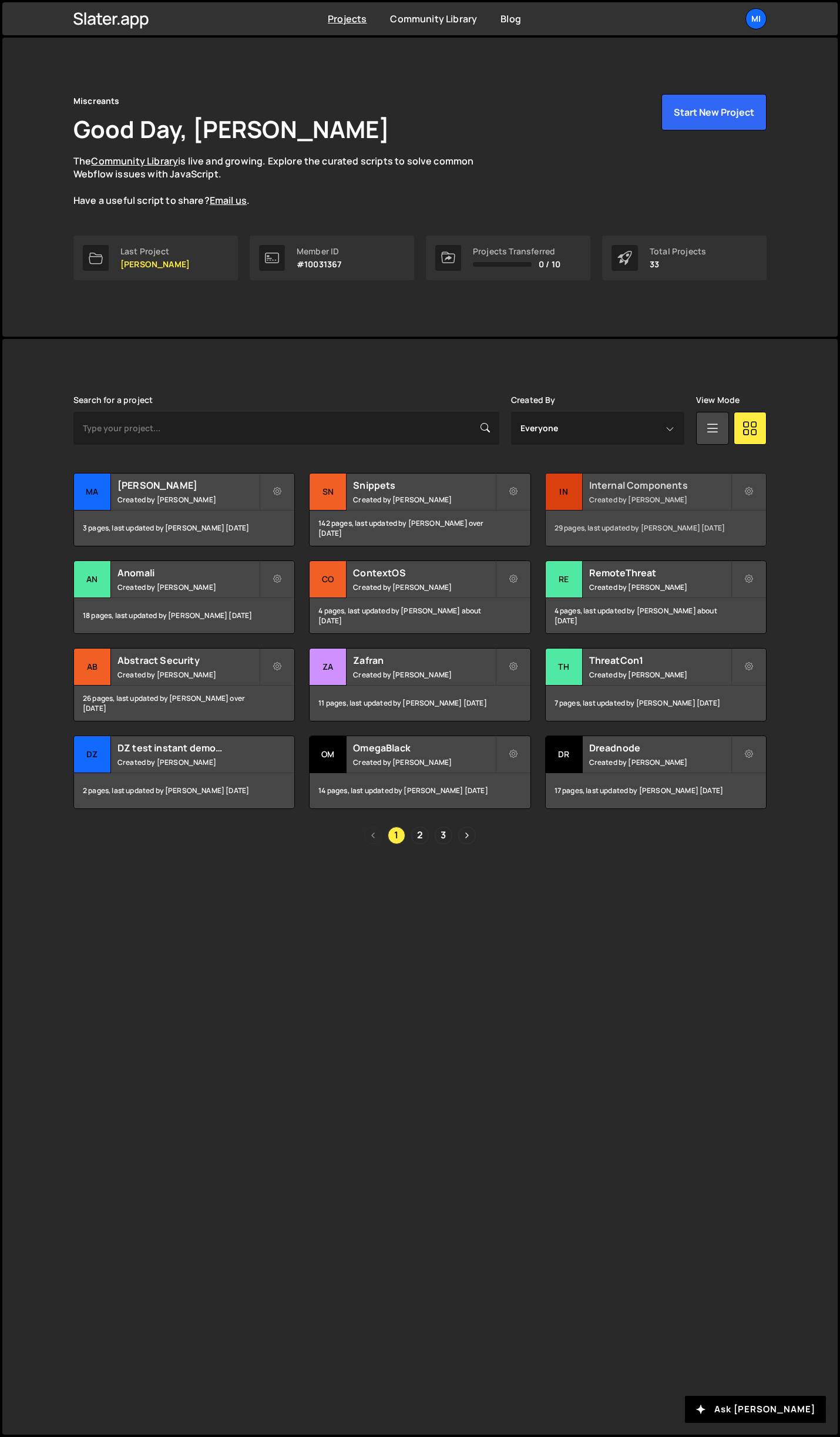
click at [696, 482] on h2 "Internal Components" at bounding box center [659, 485] width 142 height 13
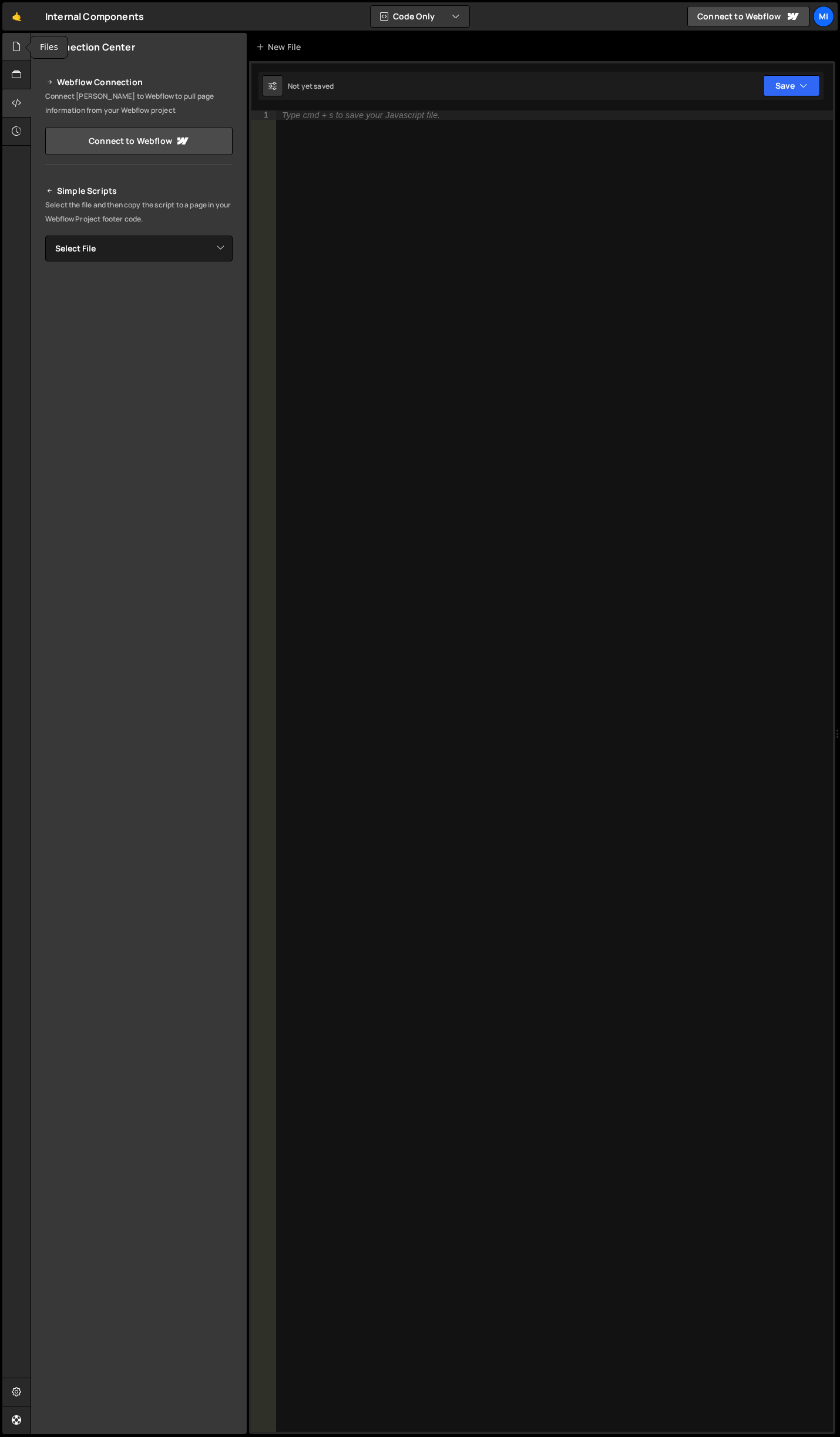
click at [16, 39] on div at bounding box center [17, 47] width 29 height 29
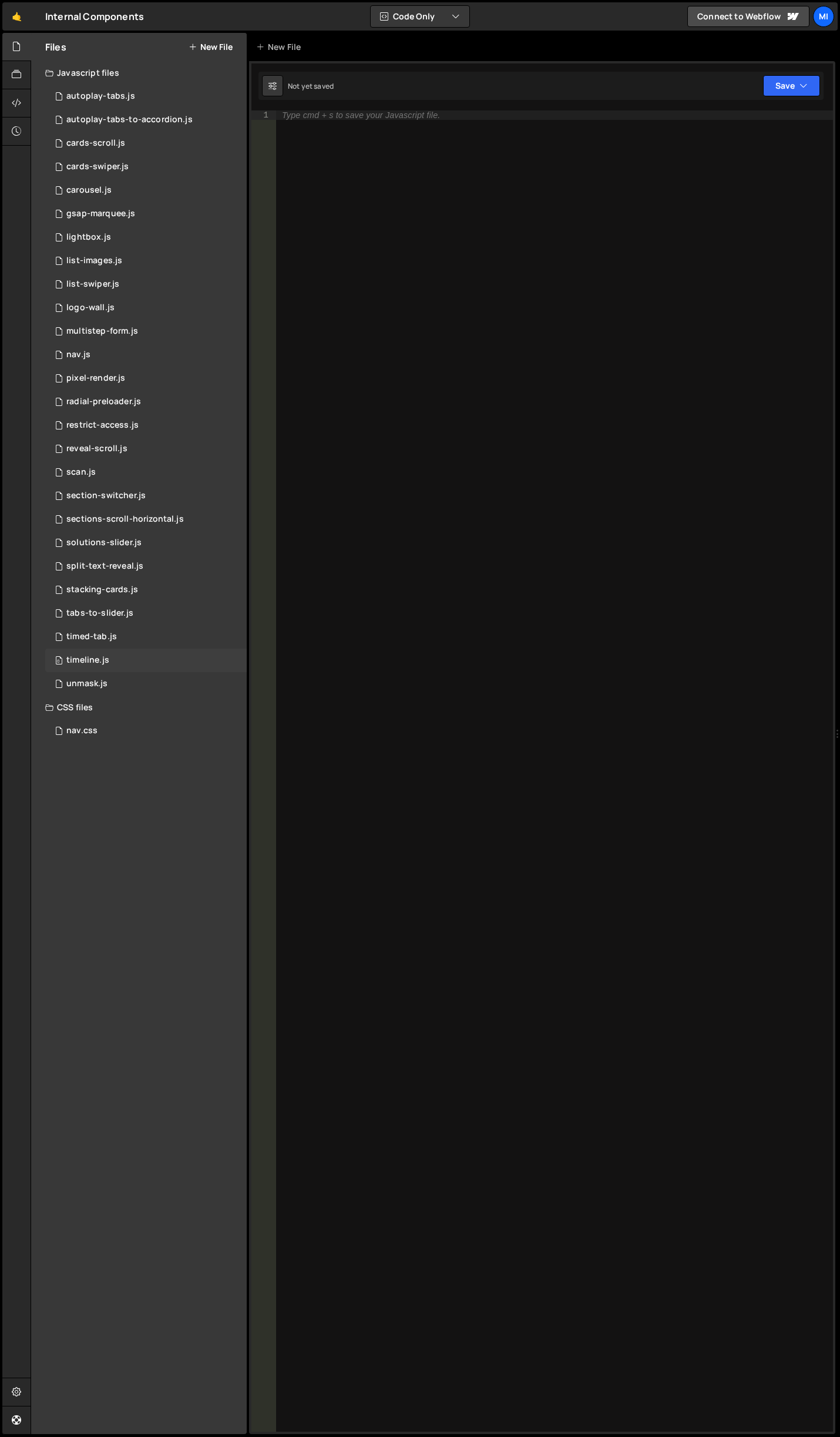
click at [129, 668] on div "0 timeline.js 0" at bounding box center [146, 660] width 201 height 23
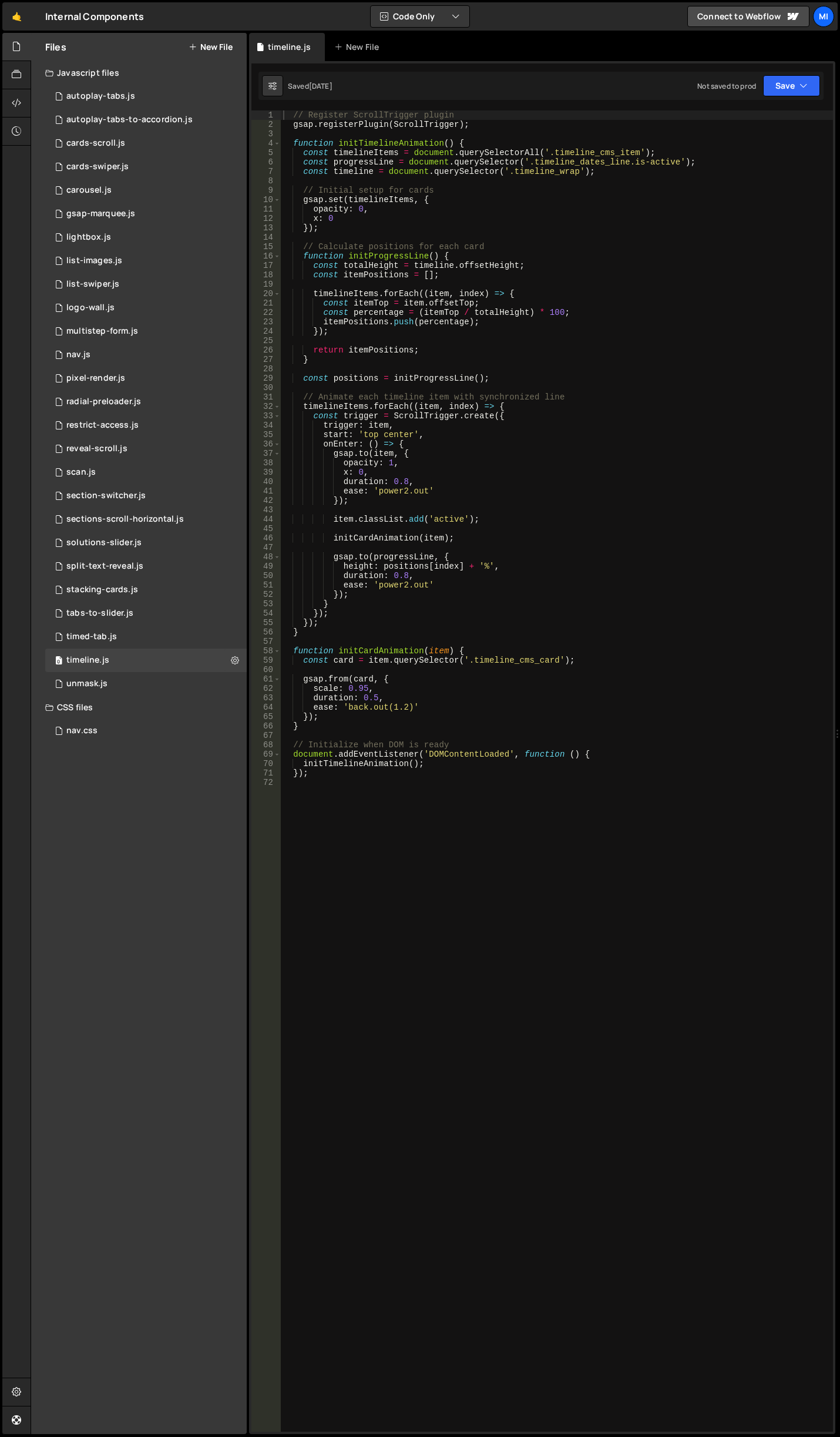
click at [460, 451] on div "// Register ScrollTrigger plugin gsap . registerPlugin ( ScrollTrigger ) ; func…" at bounding box center [557, 780] width 552 height 1340
click at [470, 571] on div "// Register ScrollTrigger plugin gsap . registerPlugin ( ScrollTrigger ) ; func…" at bounding box center [557, 780] width 552 height 1340
click at [469, 583] on div "// Register ScrollTrigger plugin gsap . registerPlugin ( ScrollTrigger ) ; func…" at bounding box center [557, 780] width 552 height 1340
click at [473, 484] on div "// Register ScrollTrigger plugin gsap . registerPlugin ( ScrollTrigger ) ; func…" at bounding box center [557, 780] width 552 height 1340
drag, startPoint x: 544, startPoint y: 313, endPoint x: 556, endPoint y: 311, distance: 12.2
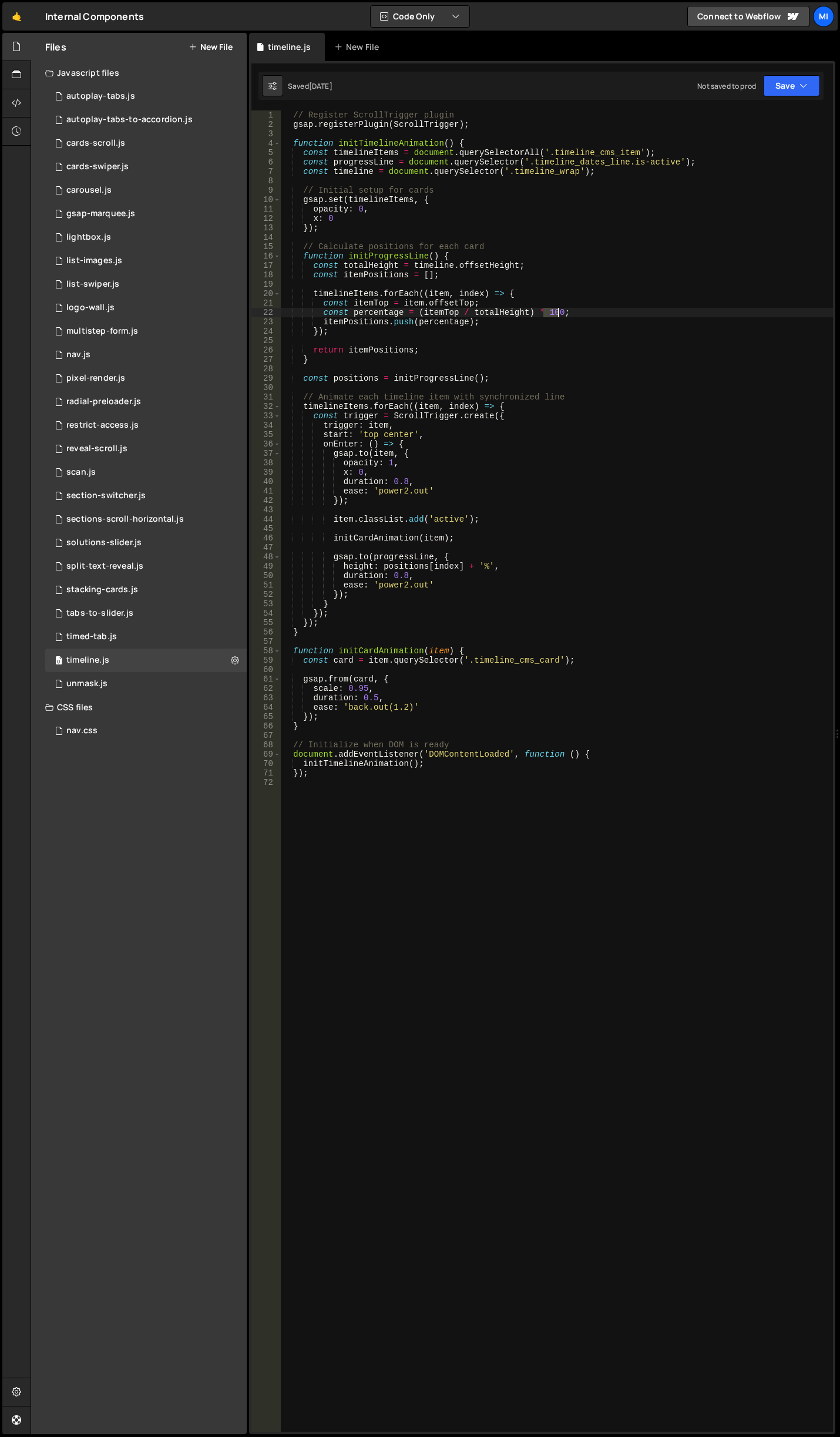
click at [556, 311] on div "// Register ScrollTrigger plugin gsap . registerPlugin ( ScrollTrigger ) ; func…" at bounding box center [557, 780] width 552 height 1340
click at [414, 616] on div "// Register ScrollTrigger plugin gsap . registerPlugin ( ScrollTrigger ) ; func…" at bounding box center [557, 780] width 552 height 1340
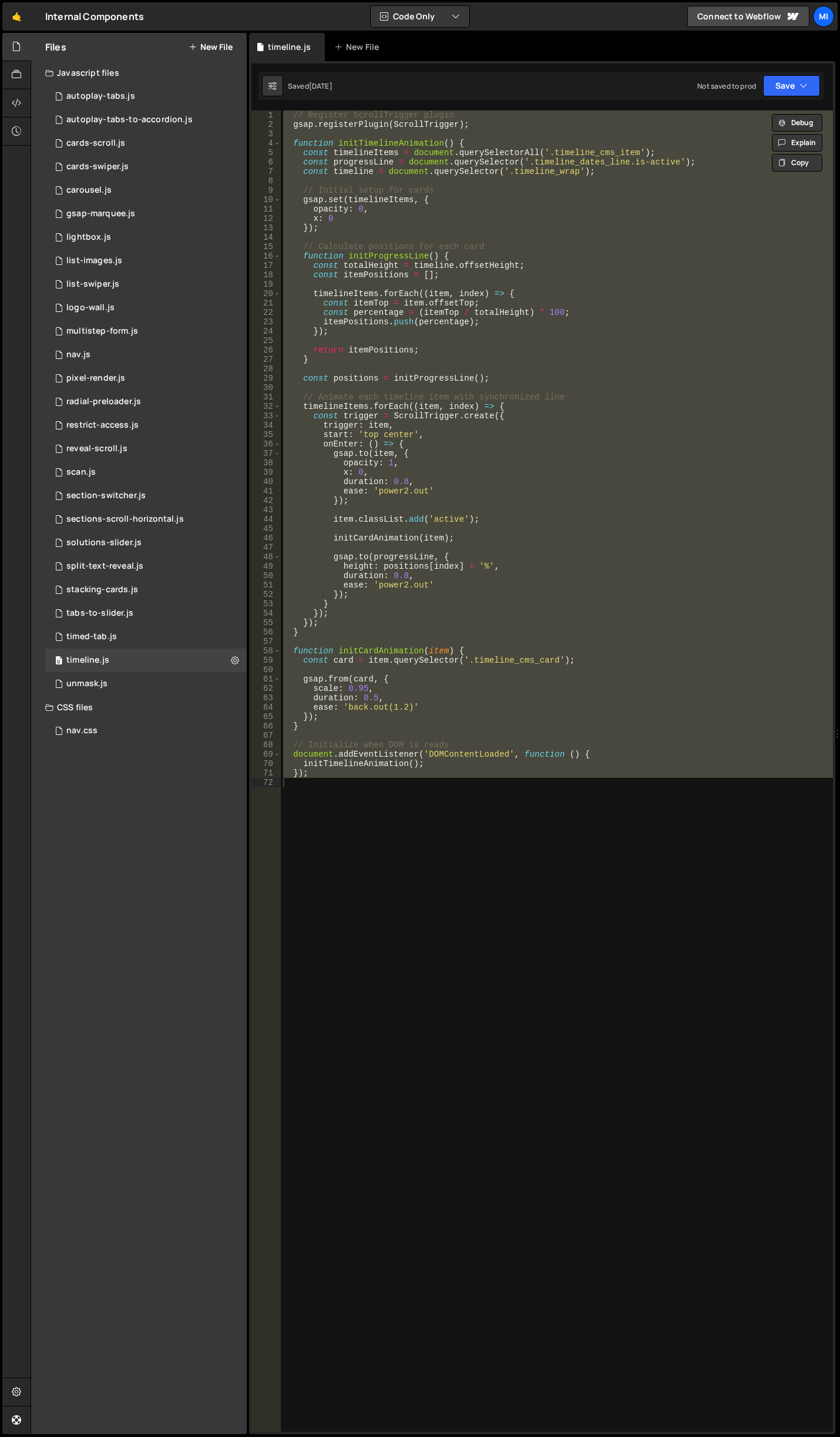
click at [379, 539] on div "// Register ScrollTrigger plugin gsap . registerPlugin ( ScrollTrigger ) ; func…" at bounding box center [557, 771] width 552 height 1321
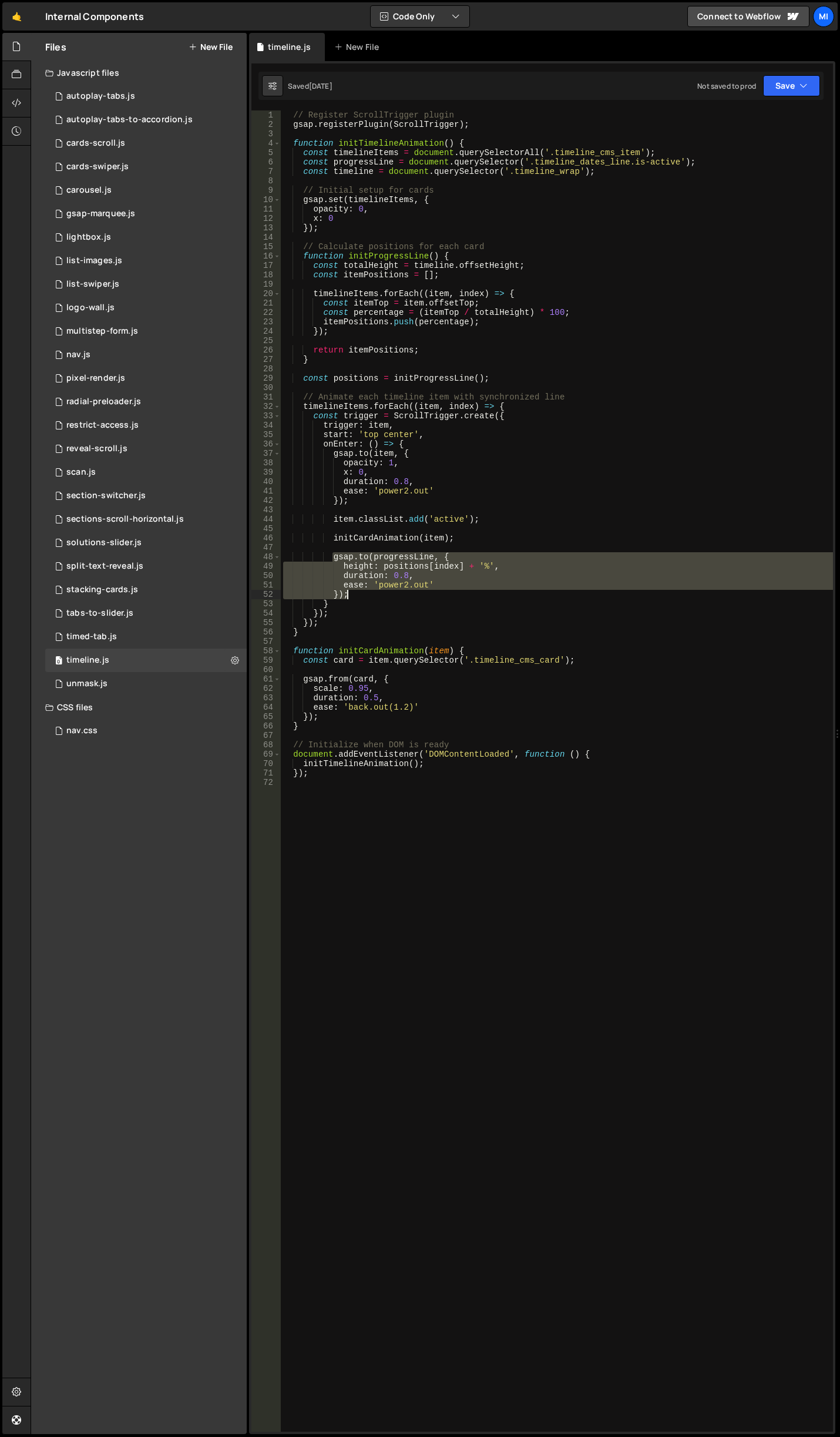
drag, startPoint x: 331, startPoint y: 555, endPoint x: 440, endPoint y: 593, distance: 115.4
click at [440, 593] on div "// Register ScrollTrigger plugin gsap . registerPlugin ( ScrollTrigger ) ; func…" at bounding box center [557, 780] width 552 height 1340
click at [378, 563] on div "// Register ScrollTrigger plugin gsap . registerPlugin ( ScrollTrigger ) ; func…" at bounding box center [557, 771] width 552 height 1321
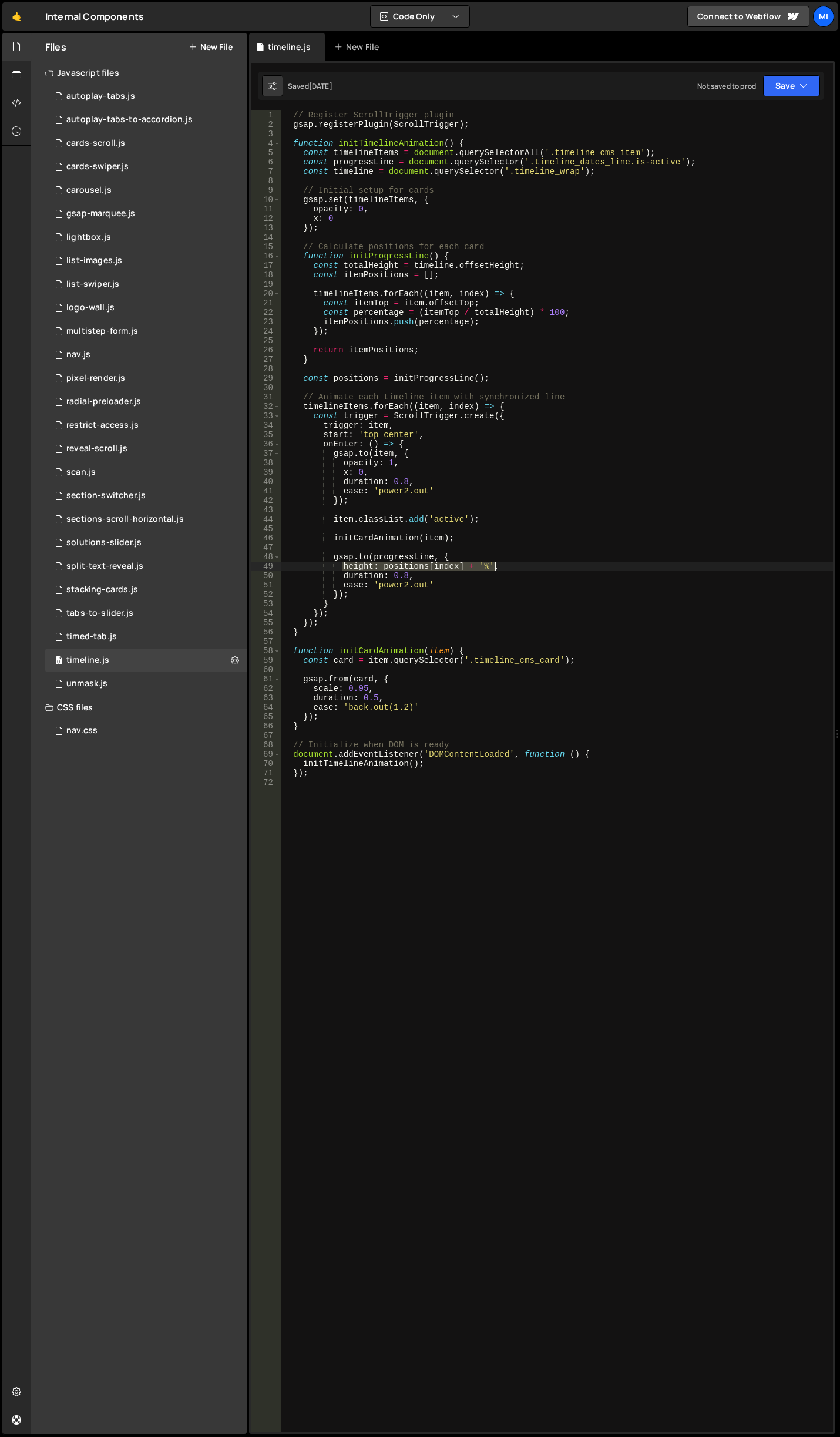
drag, startPoint x: 343, startPoint y: 567, endPoint x: 511, endPoint y: 569, distance: 168.0
click at [511, 569] on div "// Register ScrollTrigger plugin gsap . registerPlugin ( ScrollTrigger ) ; func…" at bounding box center [557, 780] width 552 height 1340
paste textarea "height: (positions[index] / 2)"
type textarea "height: (positions[index] / 2) + '%',"
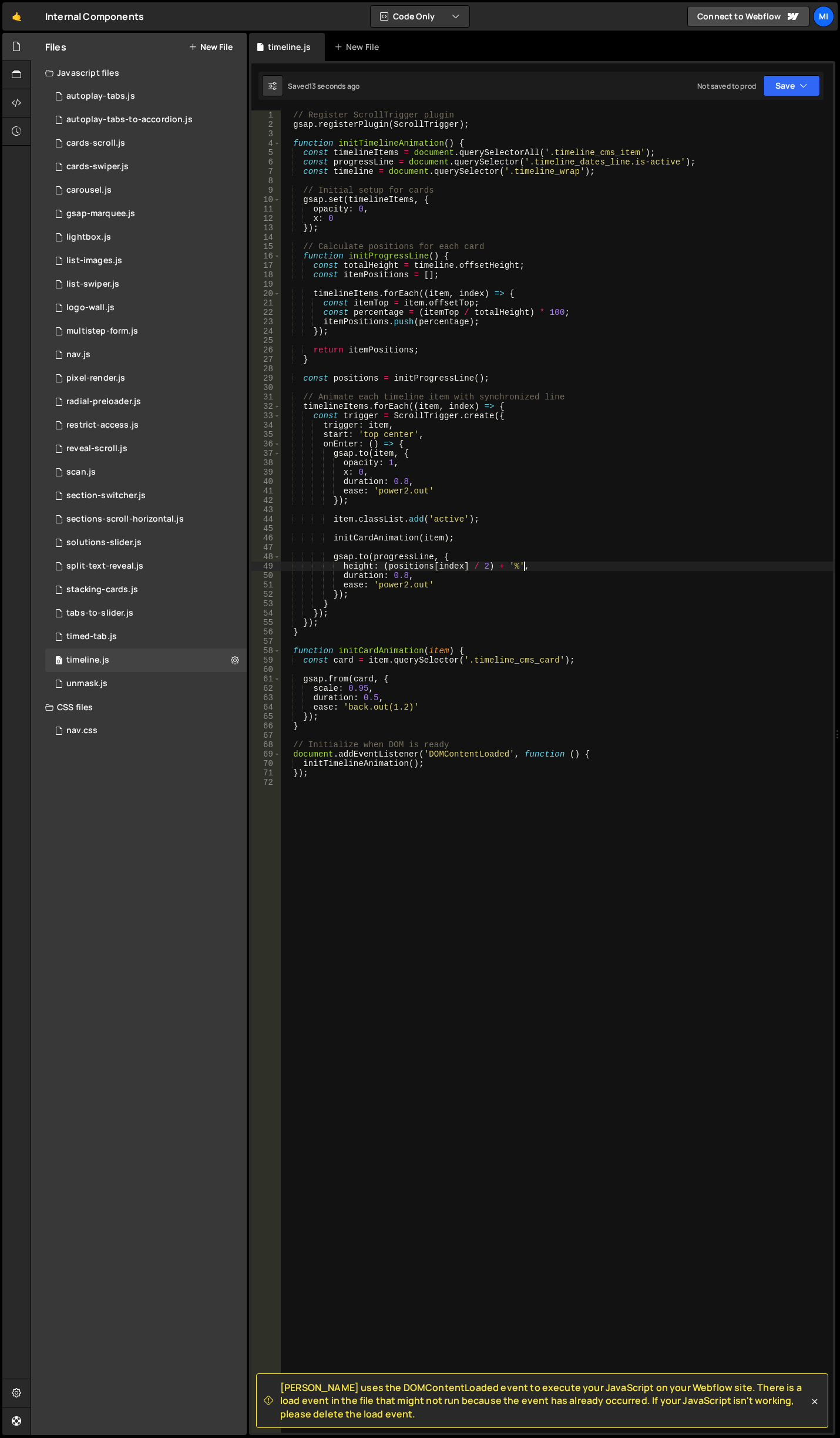
click at [665, 548] on div "// Register ScrollTrigger plugin gsap . registerPlugin ( ScrollTrigger ) ; func…" at bounding box center [557, 780] width 552 height 1341
click at [542, 570] on div "// Register ScrollTrigger plugin gsap . registerPlugin ( ScrollTrigger ) ; func…" at bounding box center [557, 780] width 552 height 1341
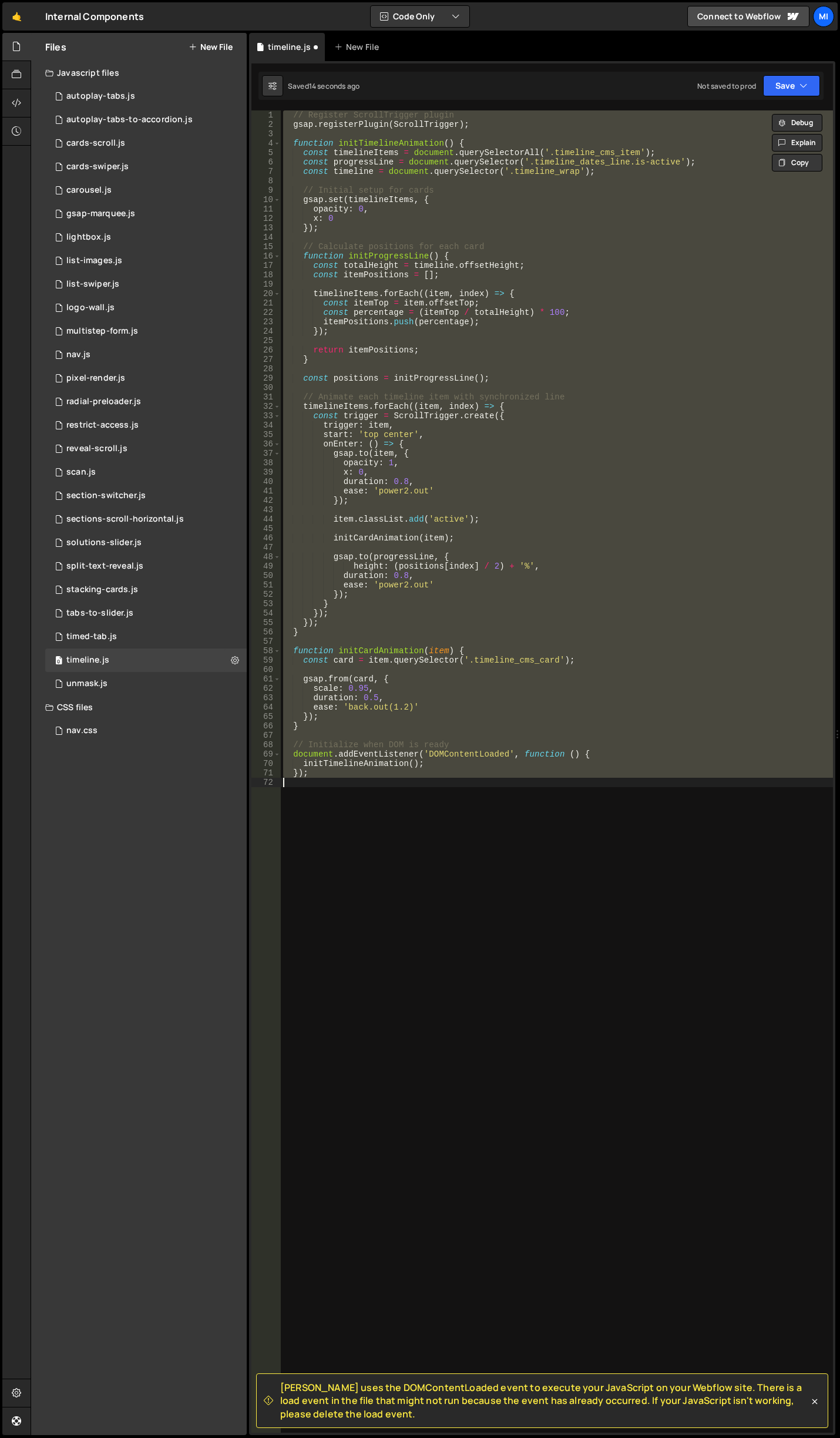
type textarea "height: positions[index] + '%',"
